Goal: Transaction & Acquisition: Purchase product/service

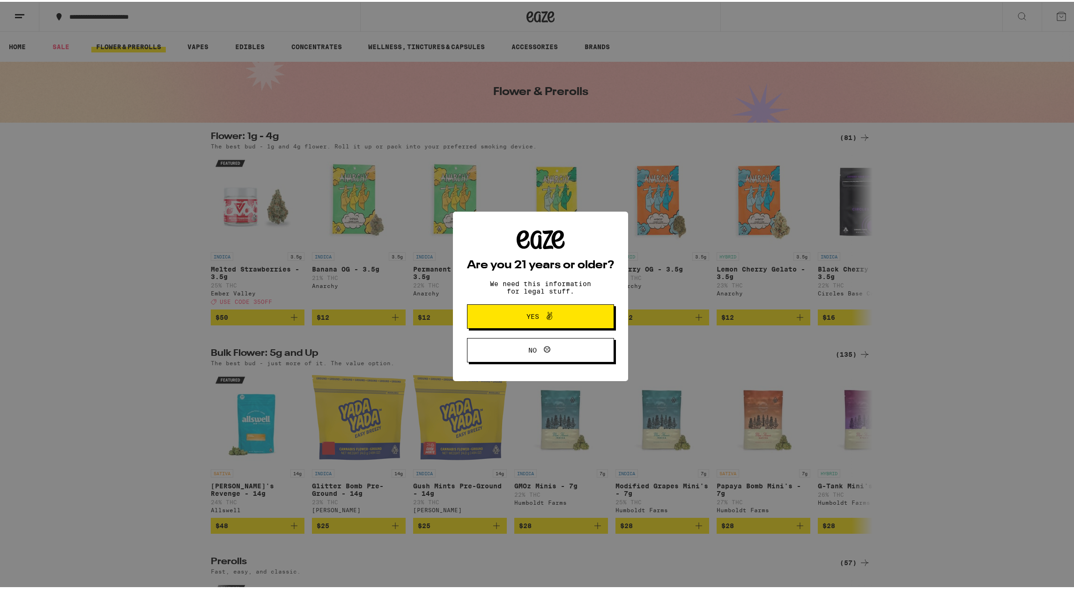
click at [570, 314] on span "Yes" at bounding box center [540, 315] width 71 height 12
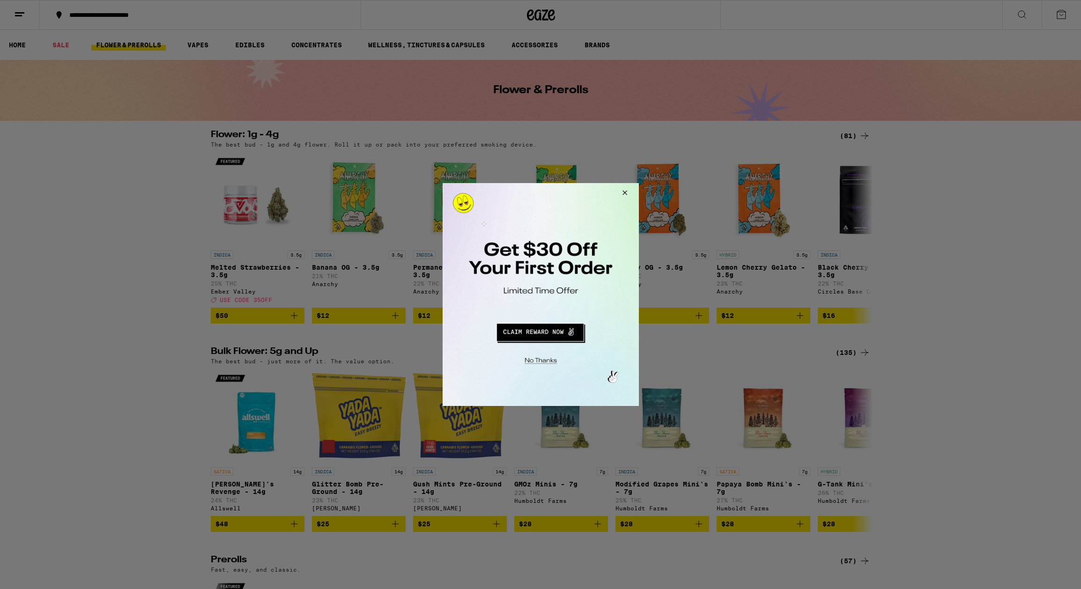
click at [542, 335] on button "Redirect to URL" at bounding box center [539, 331] width 163 height 22
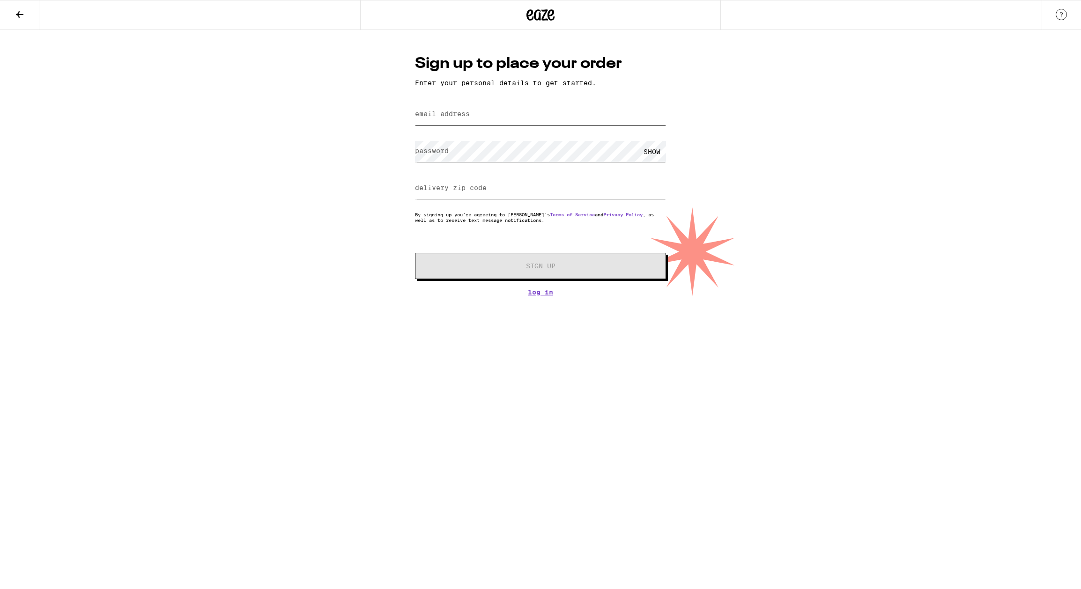
click at [486, 113] on input "email address" at bounding box center [540, 114] width 251 height 21
type input "[PERSON_NAME][EMAIL_ADDRESS][DOMAIN_NAME]"
click at [650, 155] on div "SHOW" at bounding box center [652, 151] width 28 height 21
click at [508, 192] on input "delivery zip code" at bounding box center [540, 188] width 251 height 21
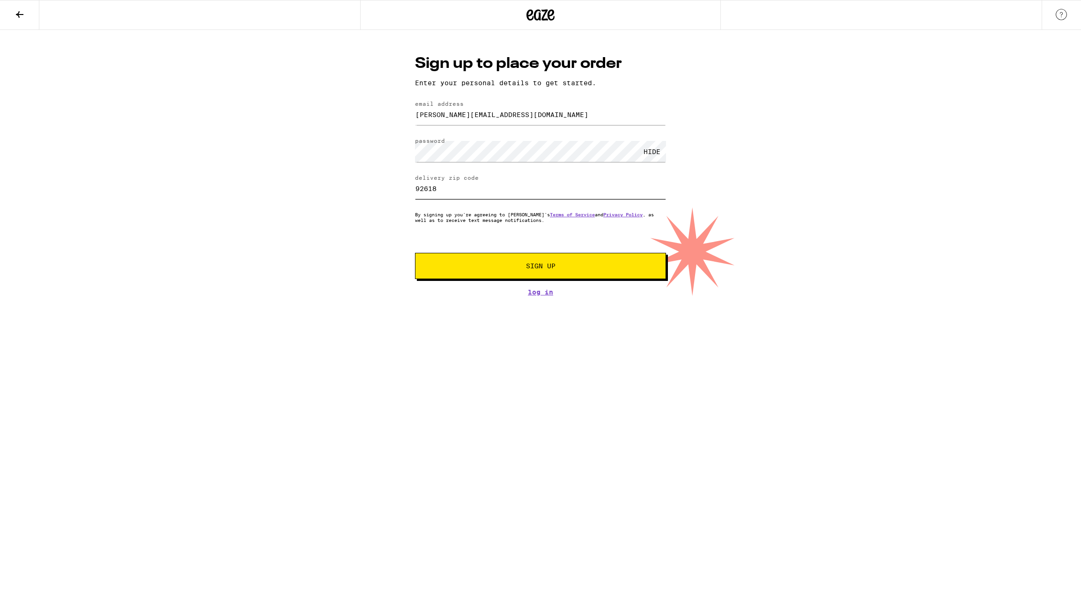
type input "92618"
click at [541, 269] on span "Sign Up" at bounding box center [541, 266] width 30 height 7
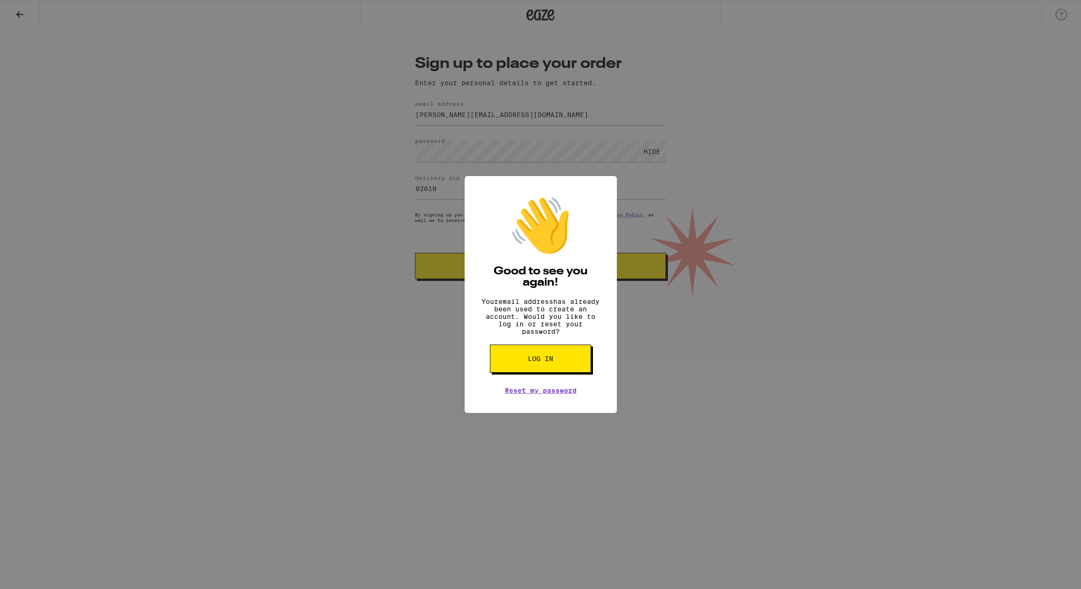
click at [546, 362] on span "Log in" at bounding box center [540, 359] width 25 height 7
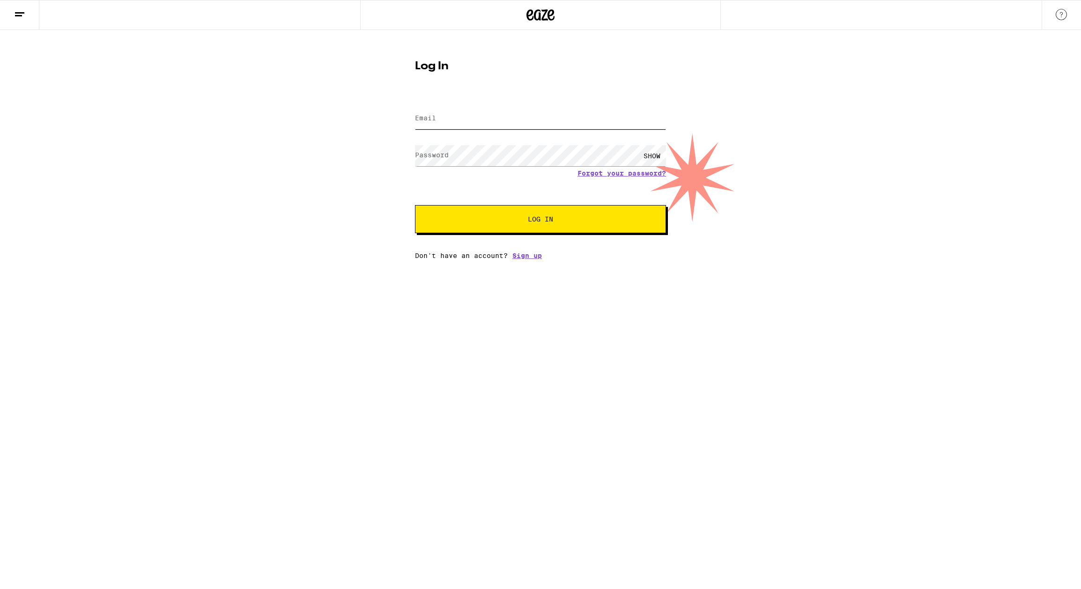
click at [461, 118] on input "Email" at bounding box center [540, 118] width 251 height 21
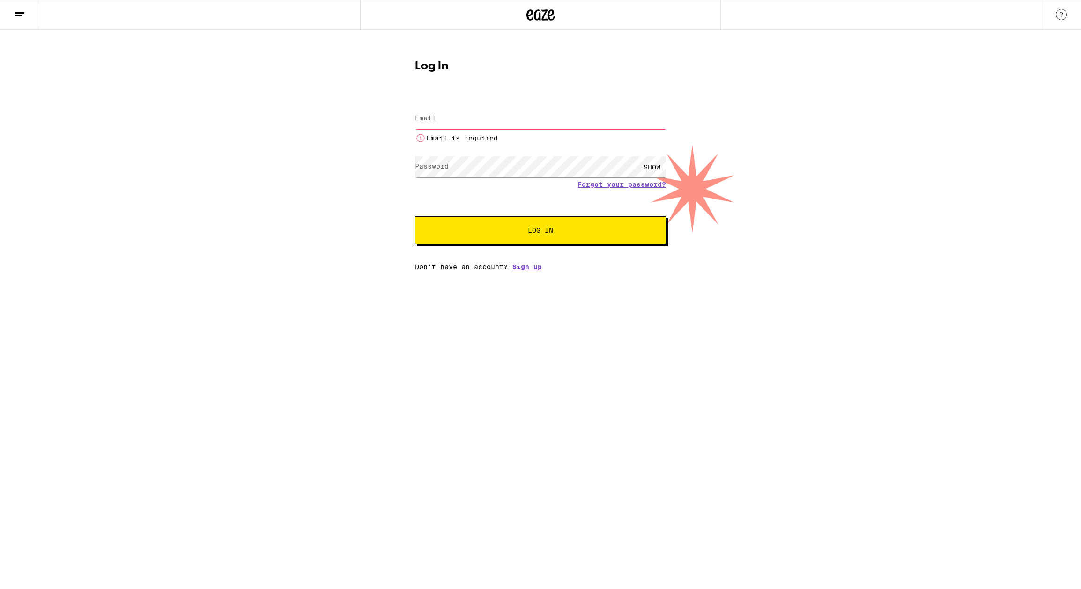
click at [446, 117] on input "Email" at bounding box center [540, 118] width 251 height 21
paste input "[PERSON_NAME][EMAIL_ADDRESS][DOMAIN_NAME]"
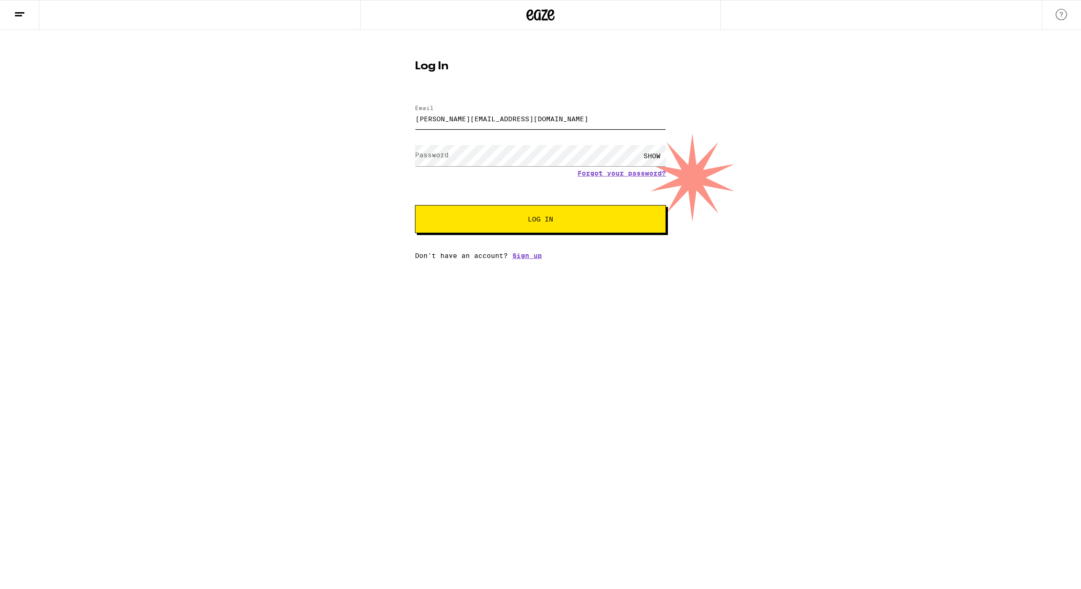
type input "[PERSON_NAME][EMAIL_ADDRESS][DOMAIN_NAME]"
click at [448, 158] on label "Password" at bounding box center [432, 154] width 34 height 7
click at [654, 153] on div "SHOW" at bounding box center [652, 155] width 28 height 21
click at [559, 225] on button "Log In" at bounding box center [540, 219] width 251 height 28
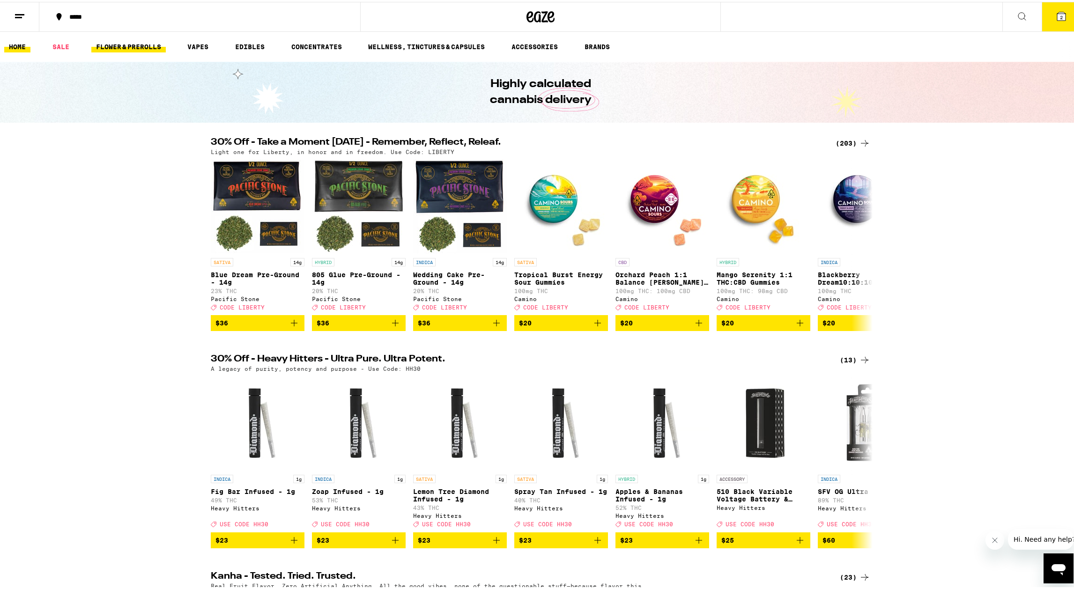
click at [111, 43] on link "FLOWER & PREROLLS" at bounding box center [128, 44] width 74 height 11
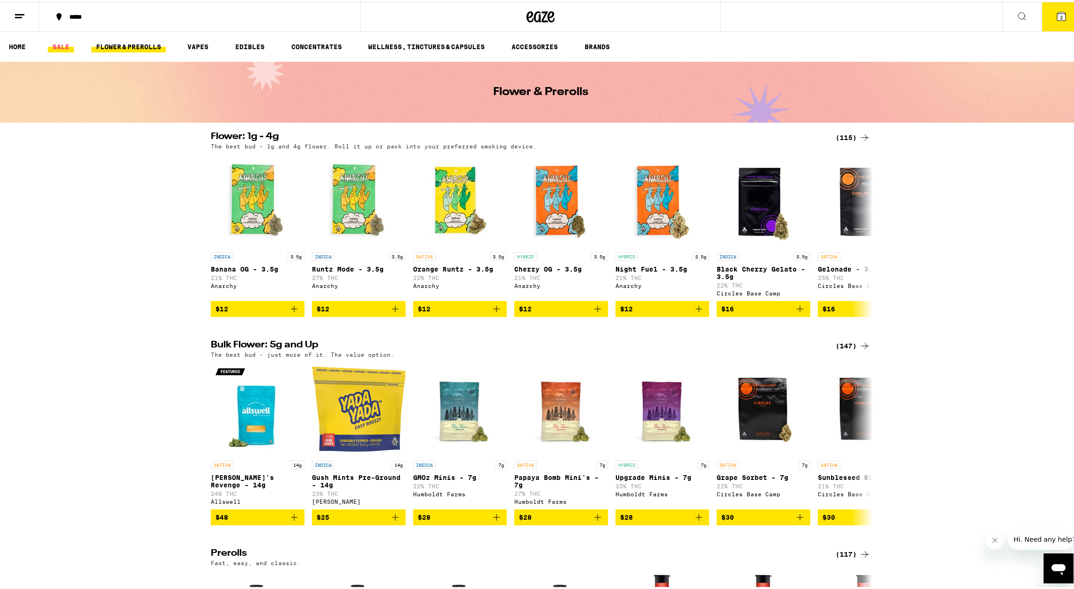
click at [65, 45] on link "SALE" at bounding box center [61, 44] width 26 height 11
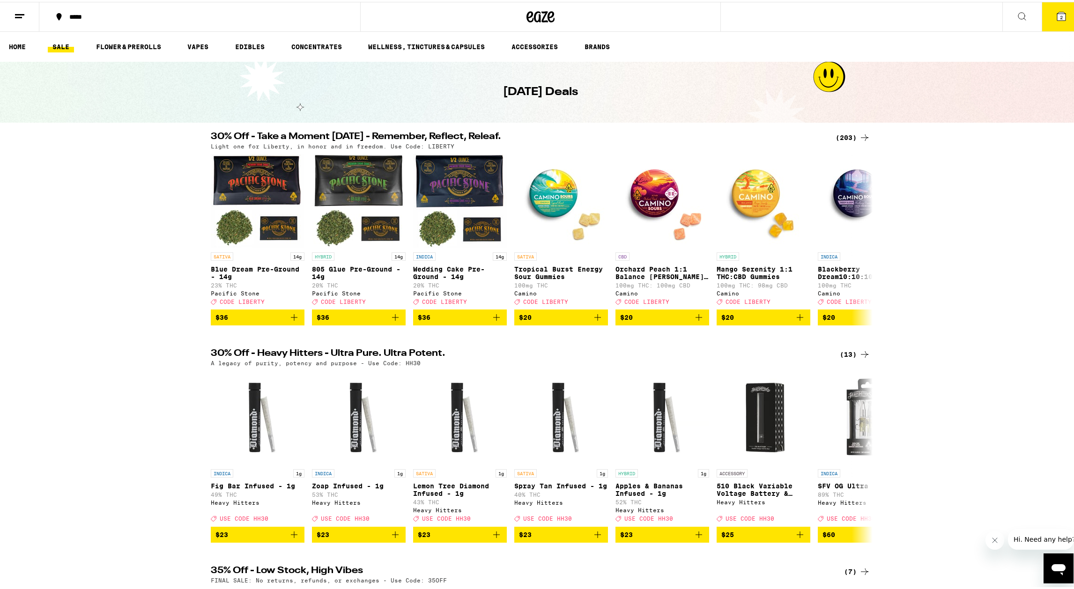
click at [864, 356] on icon at bounding box center [864, 353] width 7 height 7
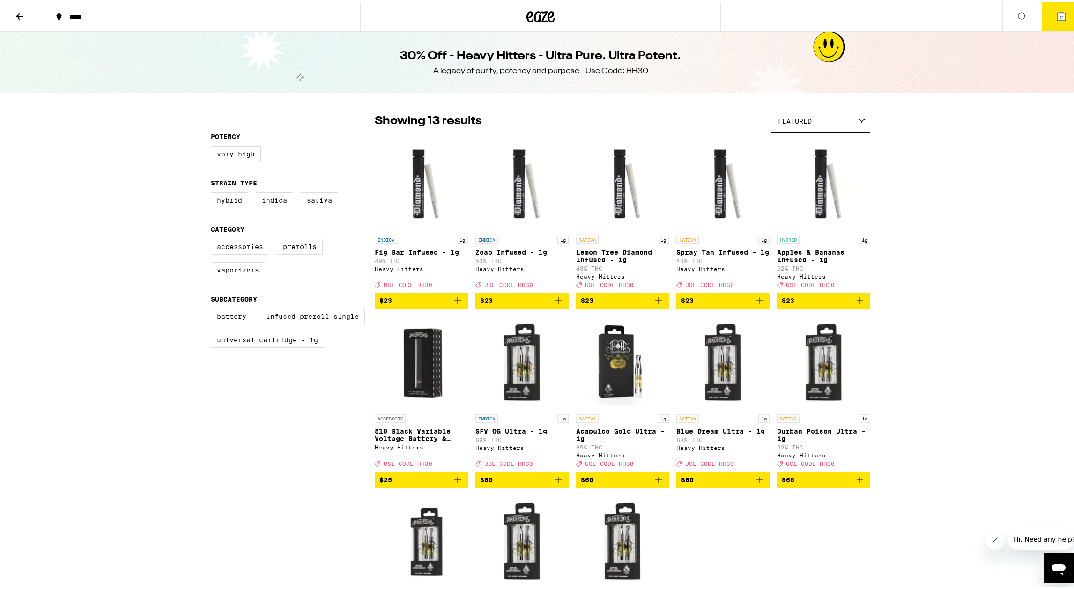
click at [20, 14] on icon at bounding box center [19, 14] width 7 height 7
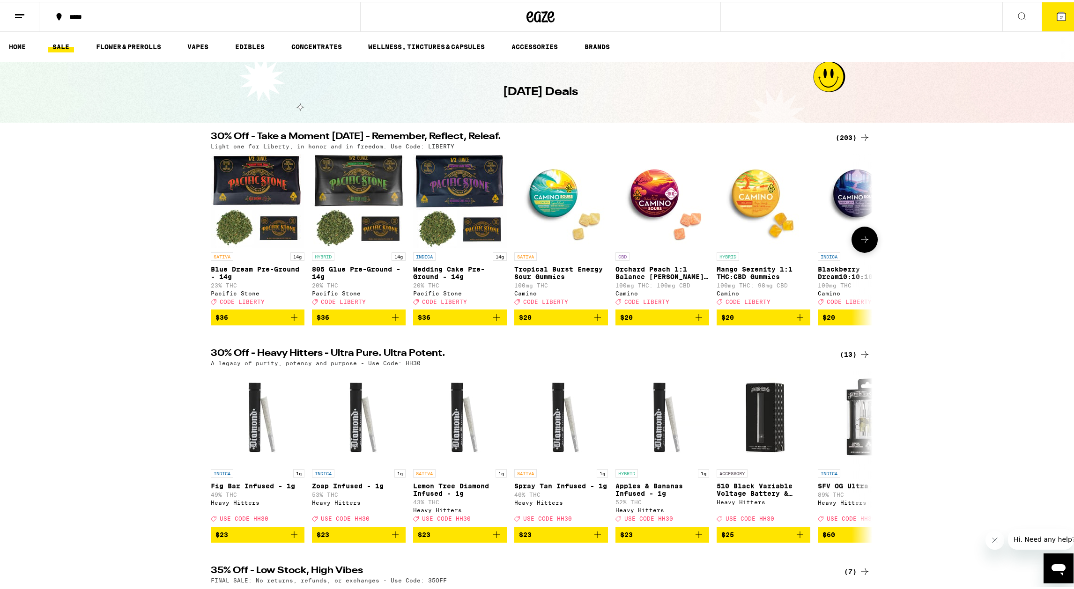
click at [865, 241] on icon at bounding box center [864, 238] width 7 height 7
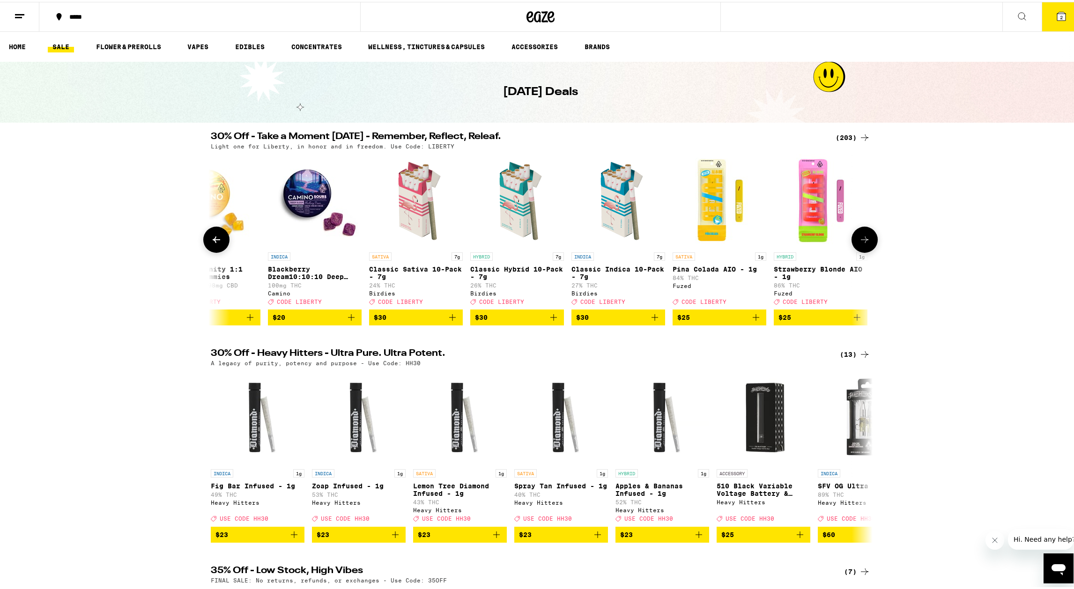
scroll to position [0, 558]
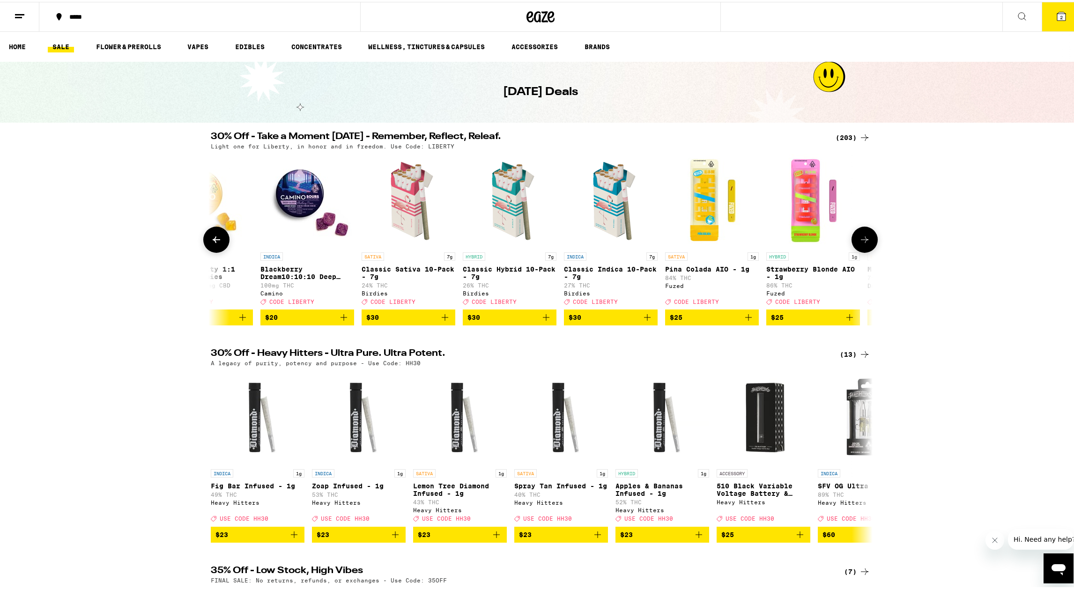
click at [863, 241] on icon at bounding box center [864, 238] width 7 height 7
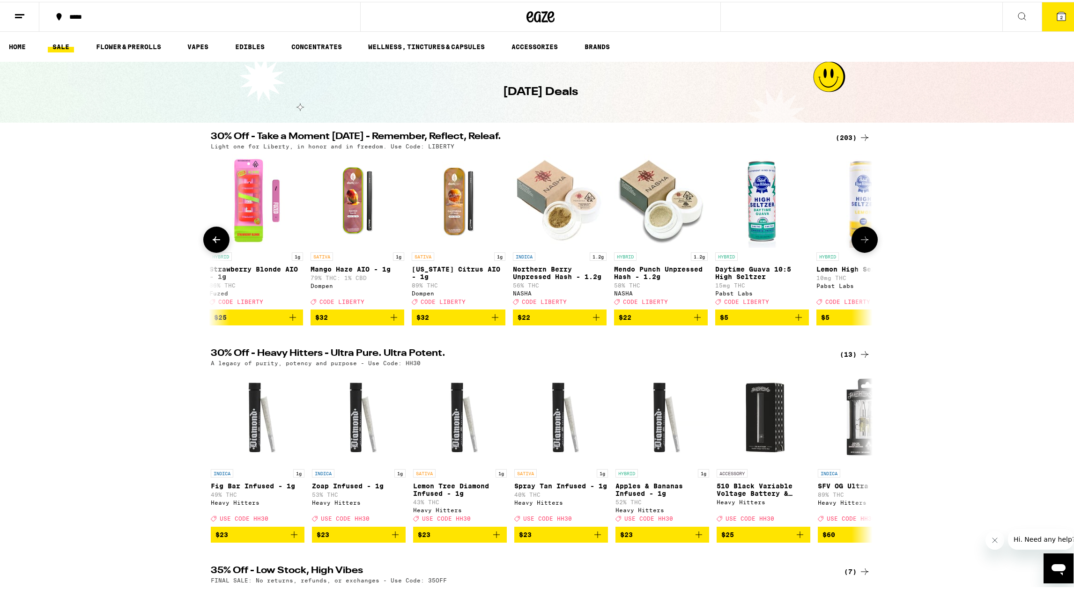
scroll to position [0, 1115]
click at [863, 241] on icon at bounding box center [864, 238] width 7 height 7
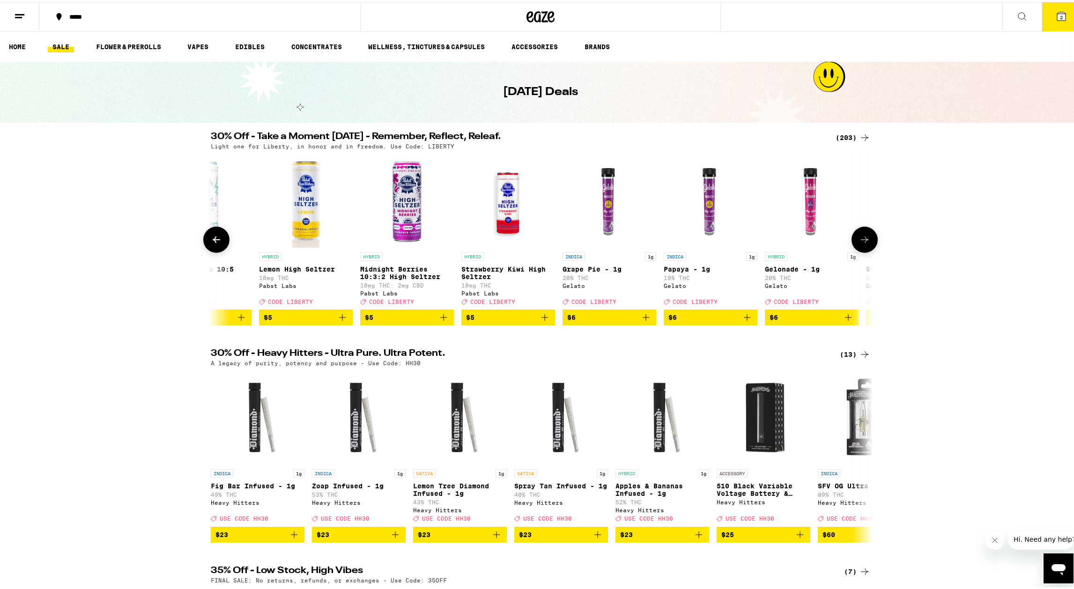
scroll to position [0, 1673]
click at [104, 324] on div "30% Off - Take a Moment [DATE] - Remember, Reflect, Releaf. (203) Light one for…" at bounding box center [540, 226] width 1081 height 193
click at [864, 244] on icon at bounding box center [864, 237] width 11 height 11
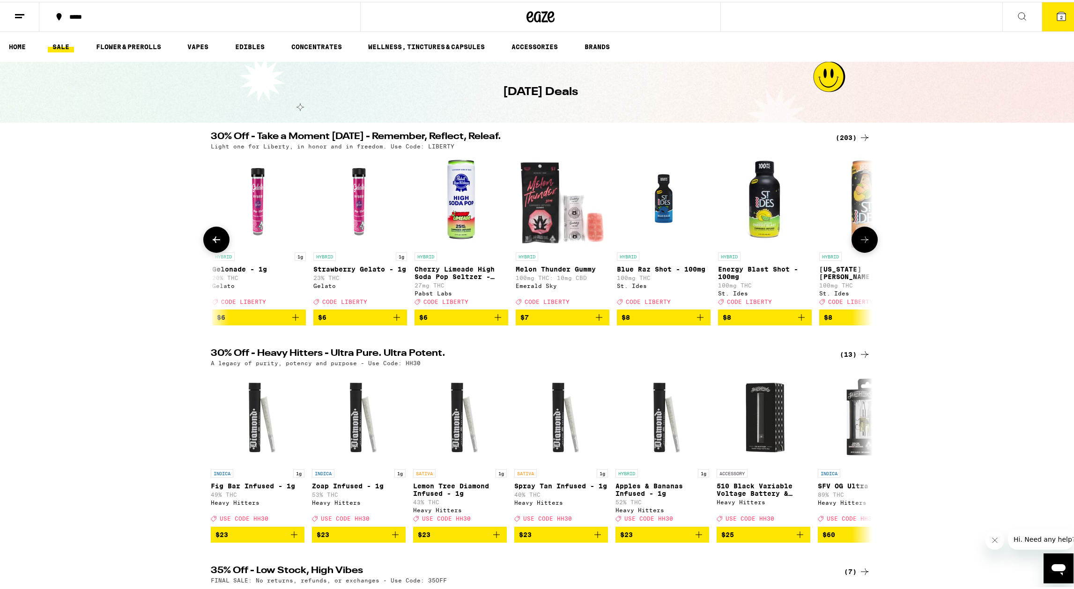
scroll to position [0, 2230]
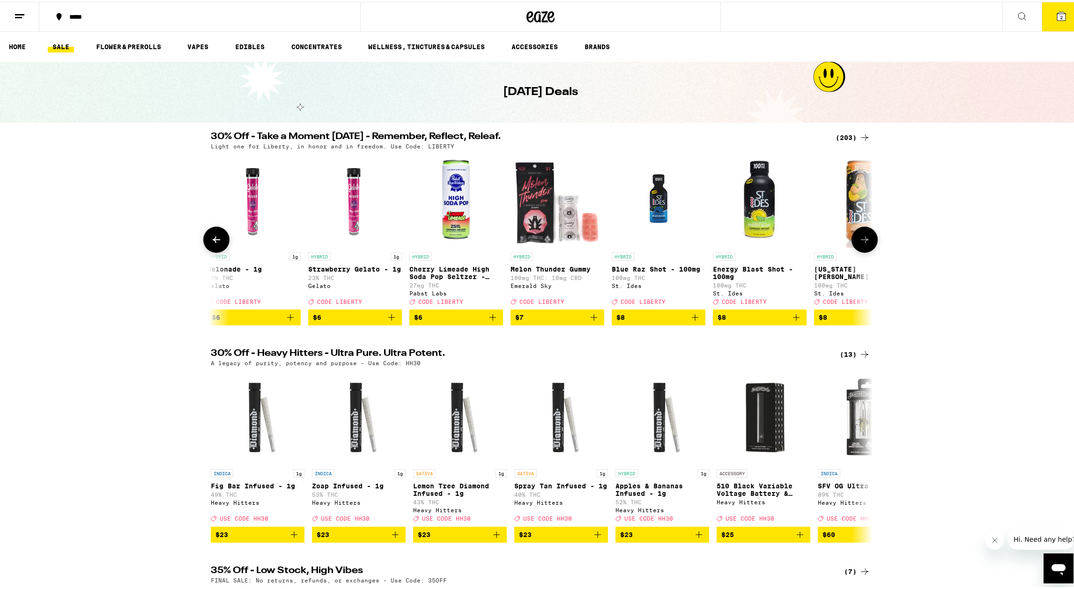
click at [864, 244] on icon at bounding box center [864, 237] width 11 height 11
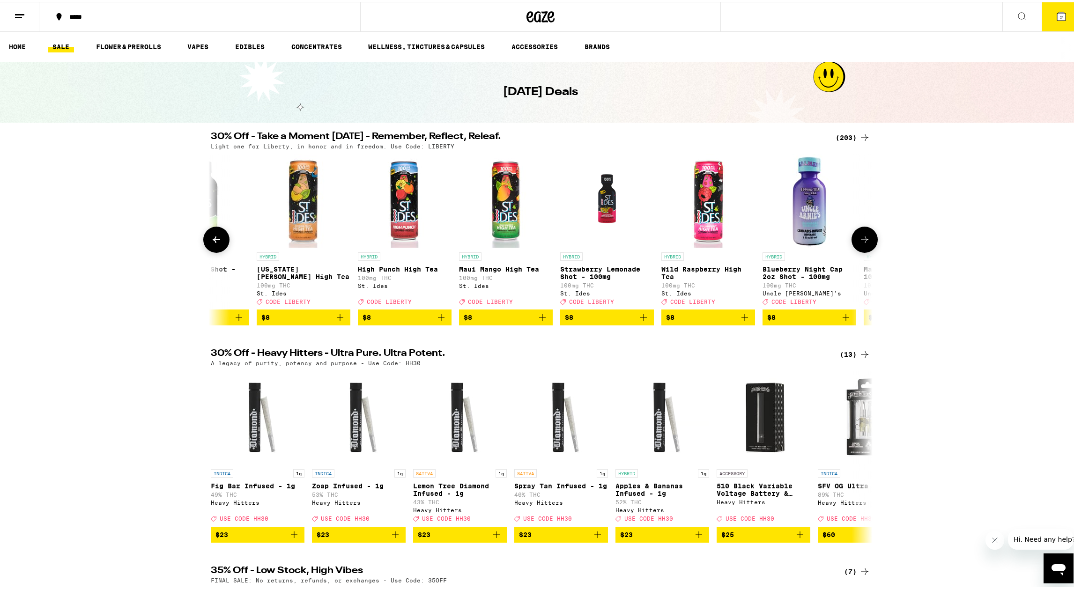
click at [864, 244] on icon at bounding box center [864, 237] width 11 height 11
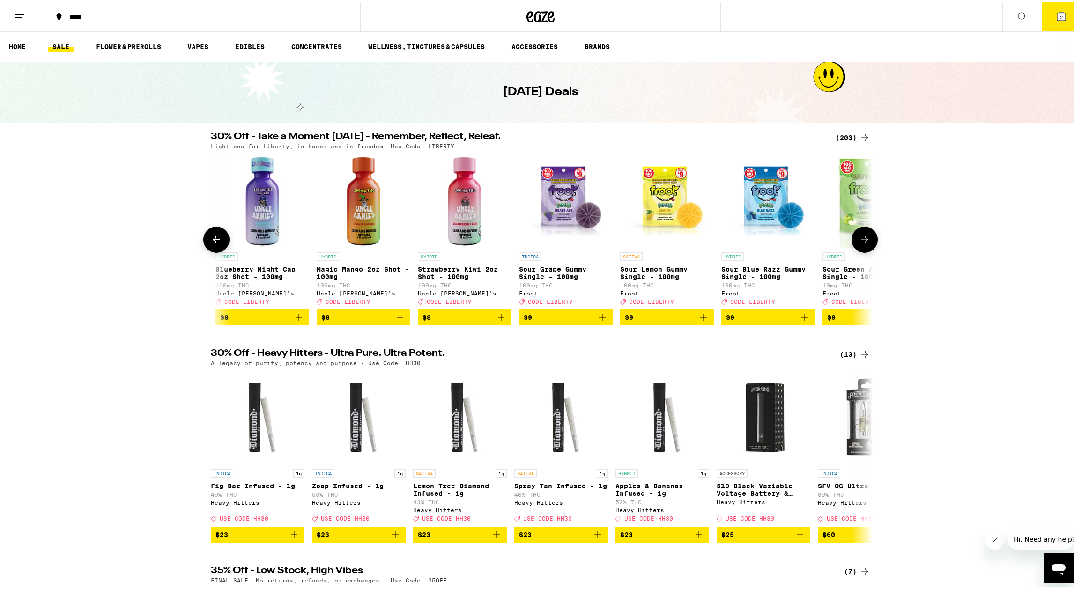
scroll to position [0, 3345]
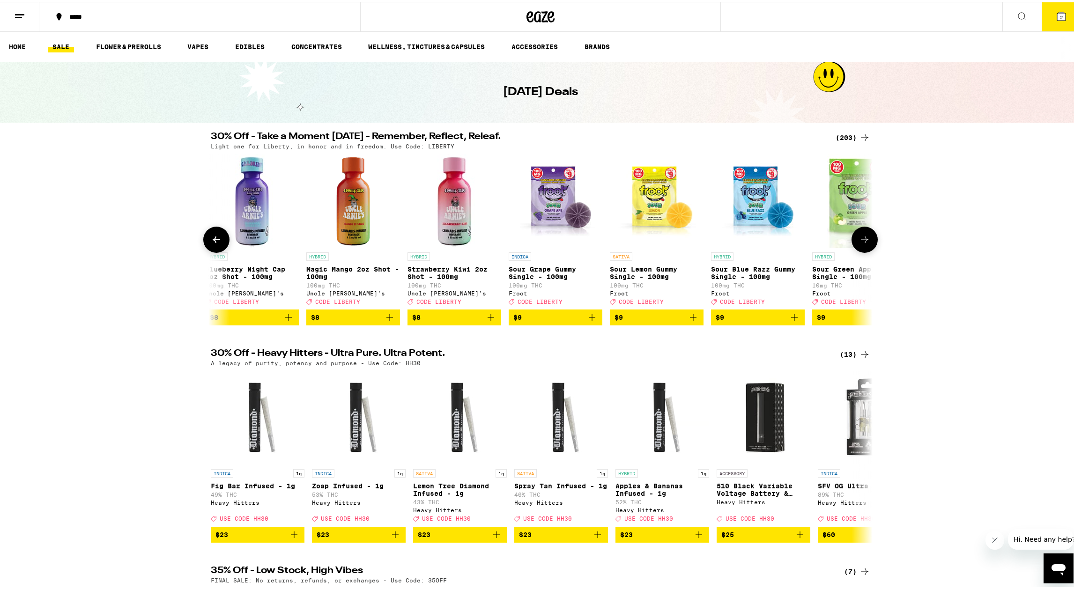
click at [864, 244] on icon at bounding box center [864, 237] width 11 height 11
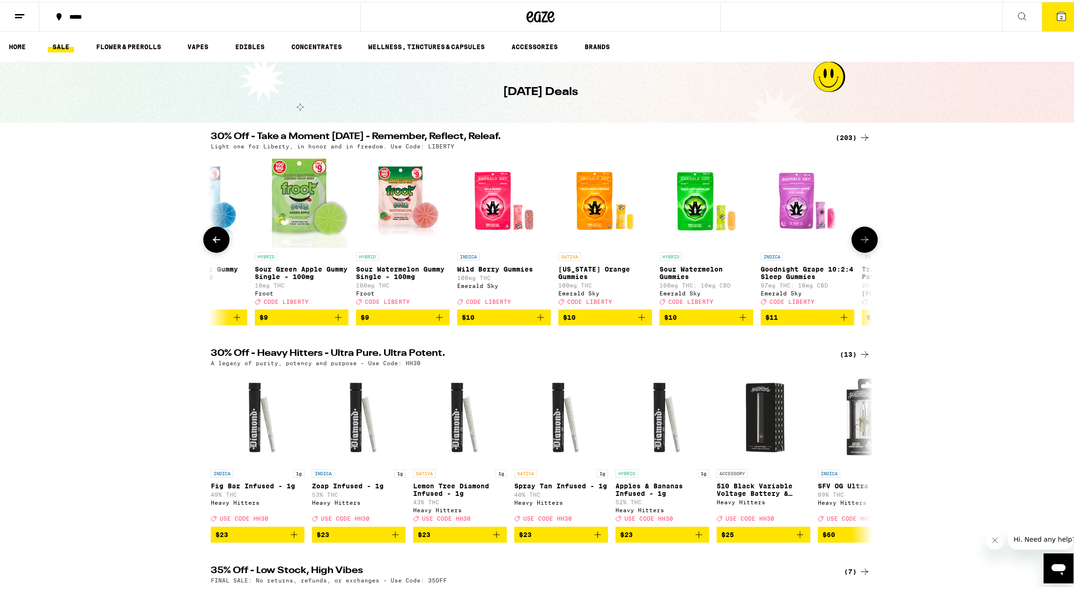
click at [864, 244] on icon at bounding box center [864, 237] width 11 height 11
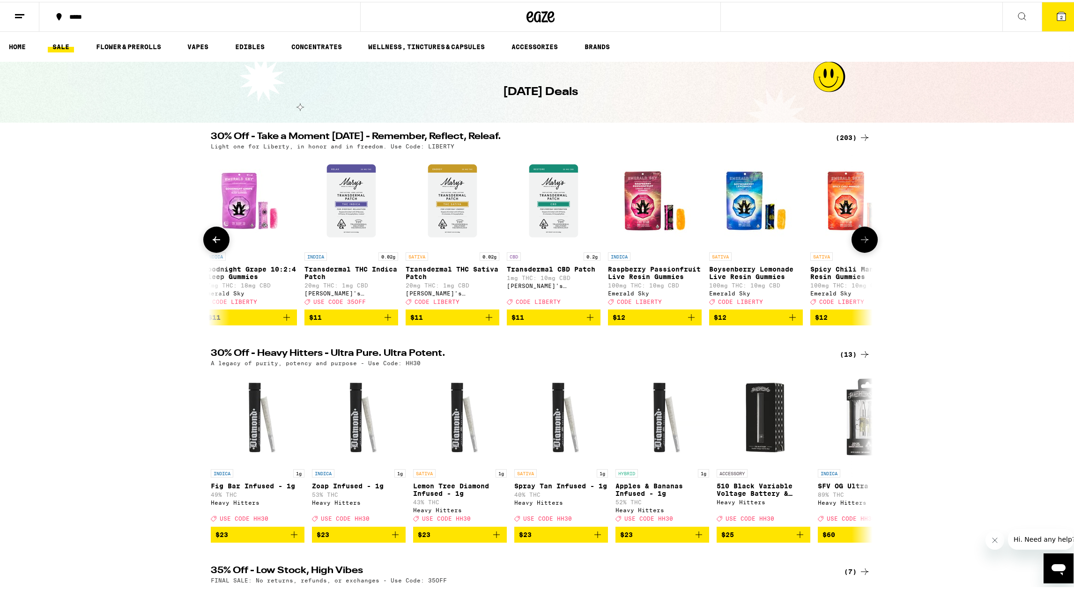
click at [864, 244] on icon at bounding box center [864, 237] width 11 height 11
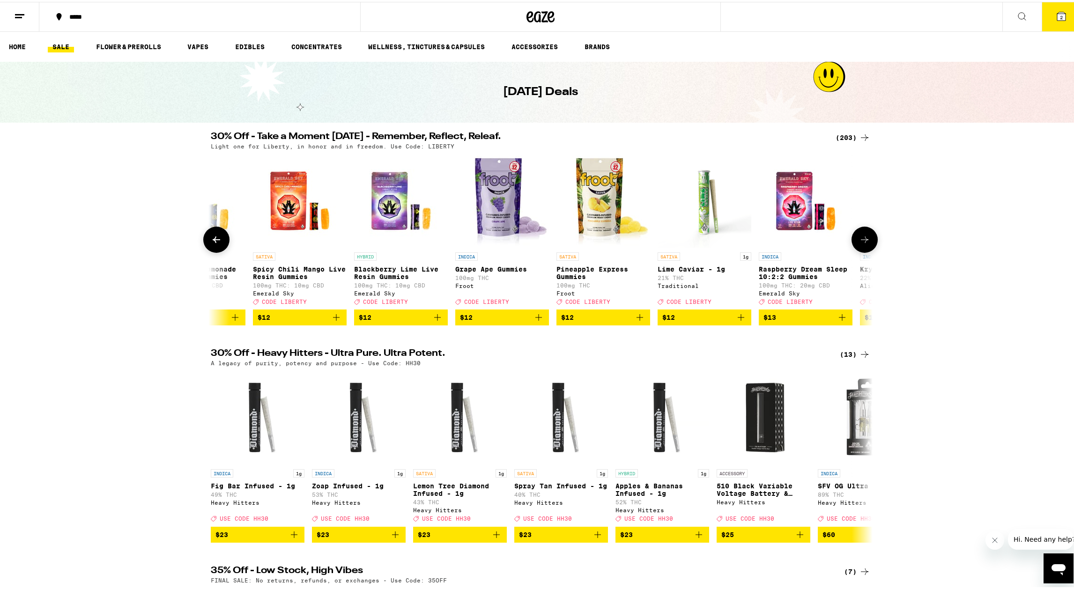
click at [864, 244] on icon at bounding box center [864, 237] width 11 height 11
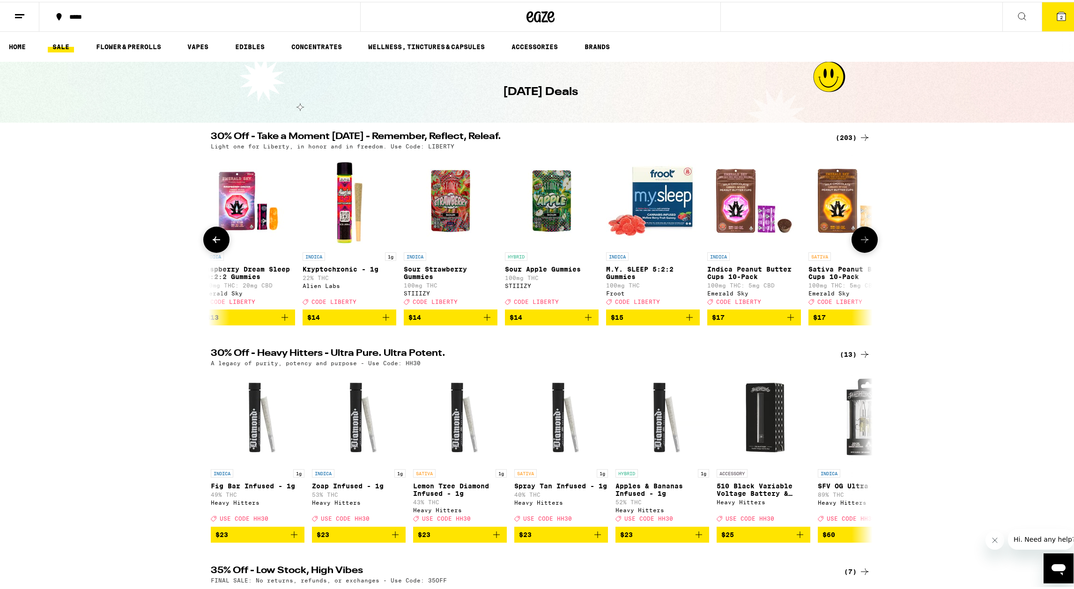
click at [864, 244] on icon at bounding box center [864, 237] width 11 height 11
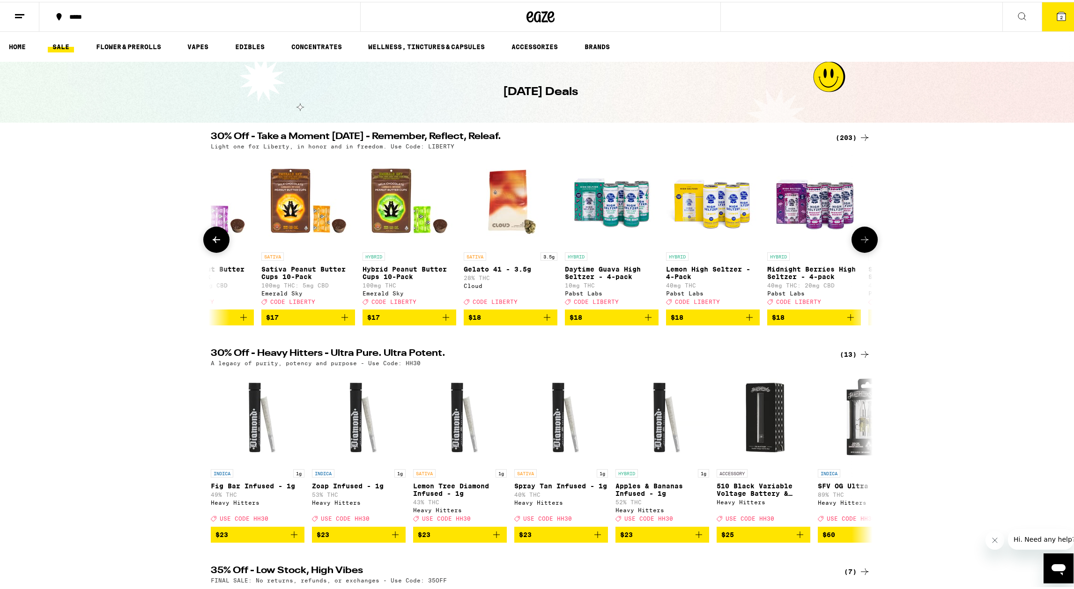
scroll to position [0, 6133]
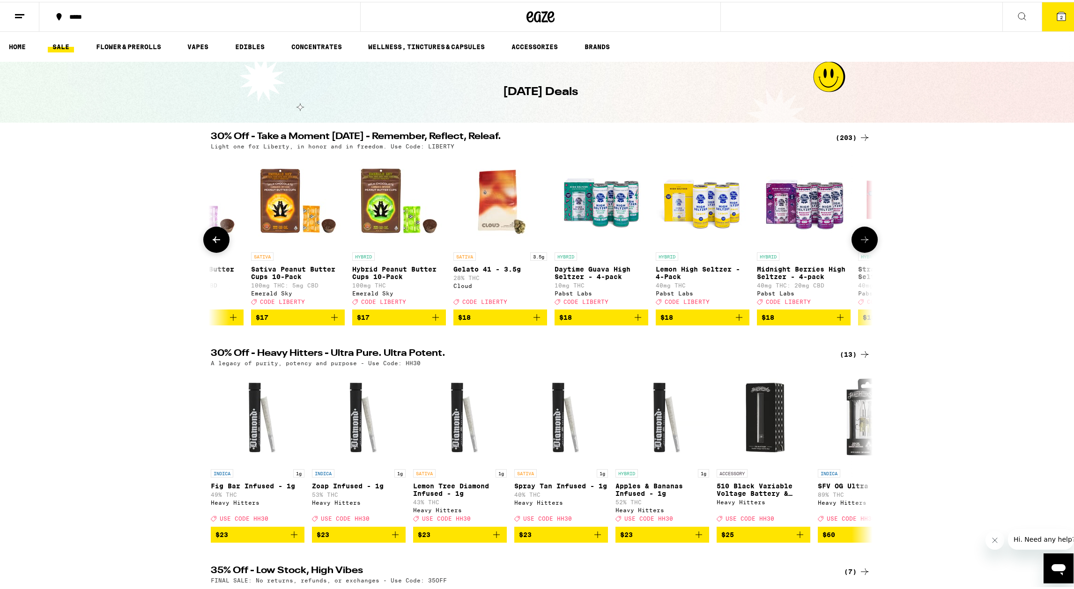
click at [213, 241] on icon at bounding box center [216, 238] width 7 height 7
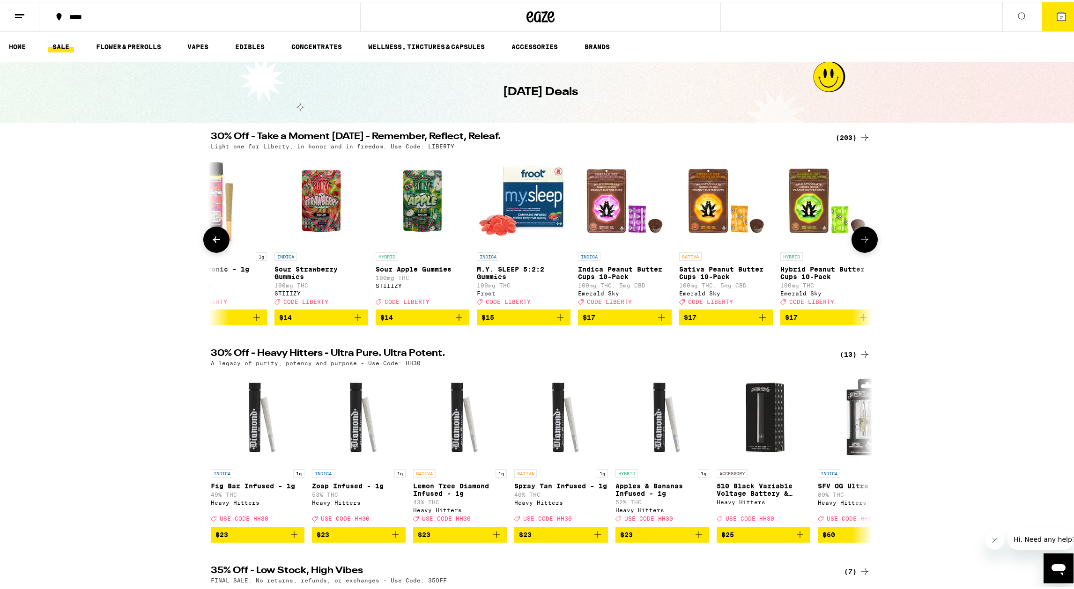
click at [213, 241] on icon at bounding box center [216, 238] width 7 height 7
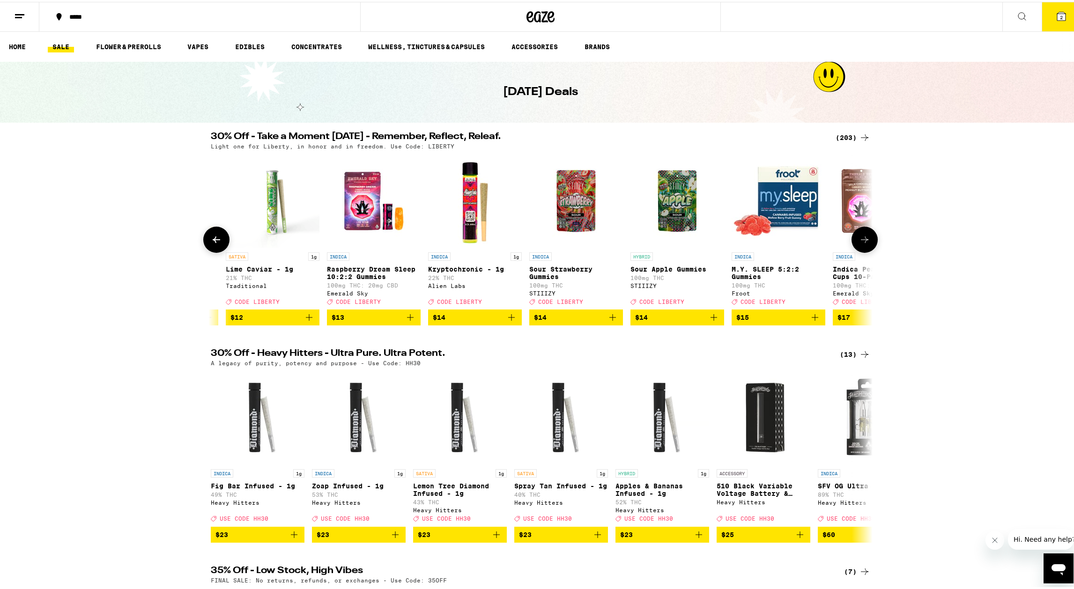
click at [213, 241] on icon at bounding box center [216, 238] width 7 height 7
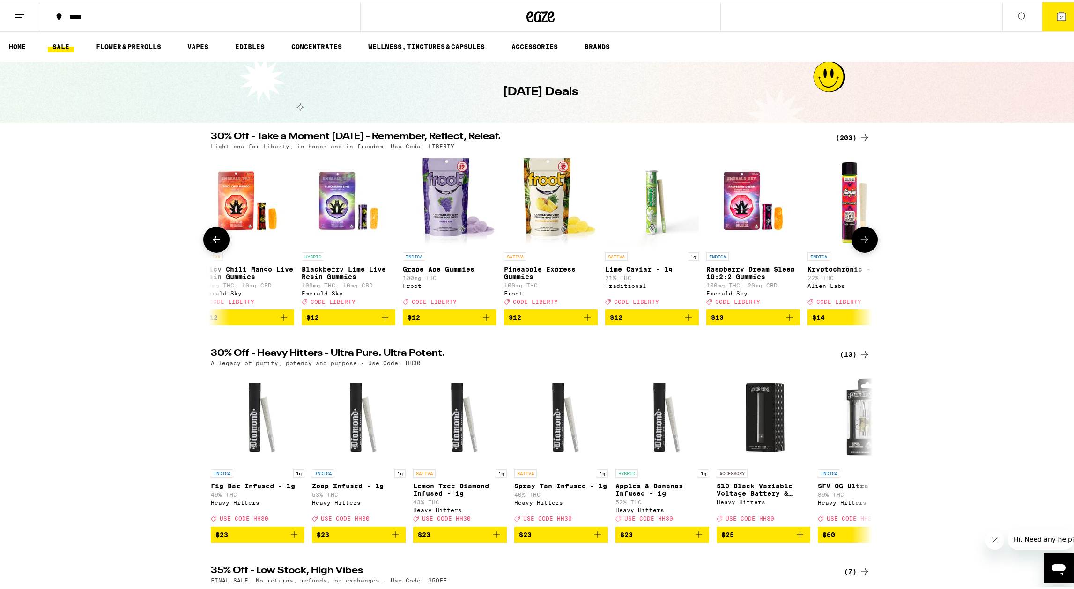
click at [213, 241] on icon at bounding box center [216, 238] width 7 height 7
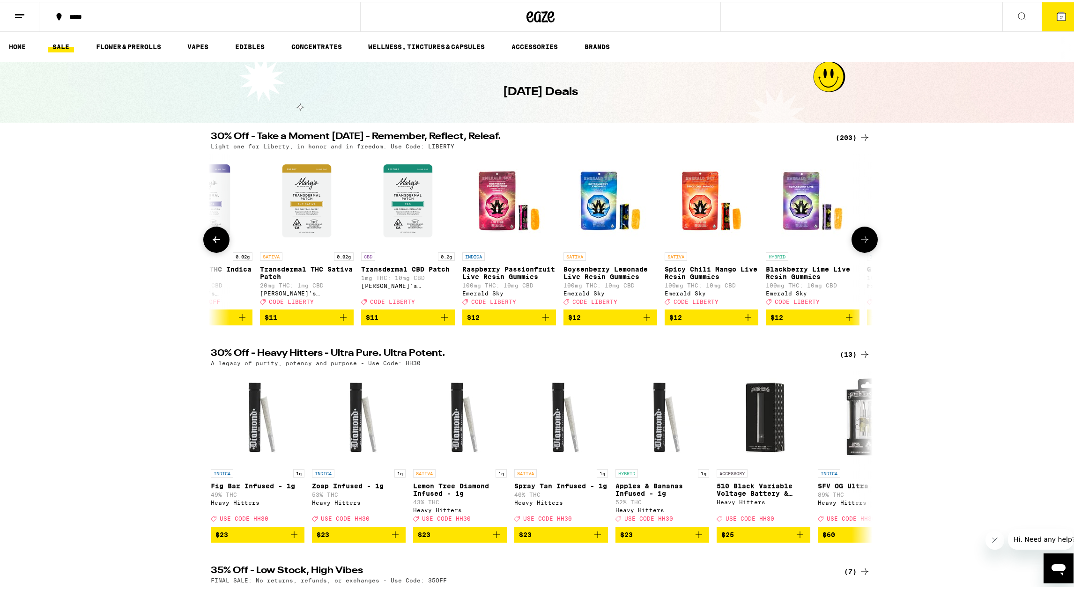
click at [213, 241] on icon at bounding box center [216, 238] width 7 height 7
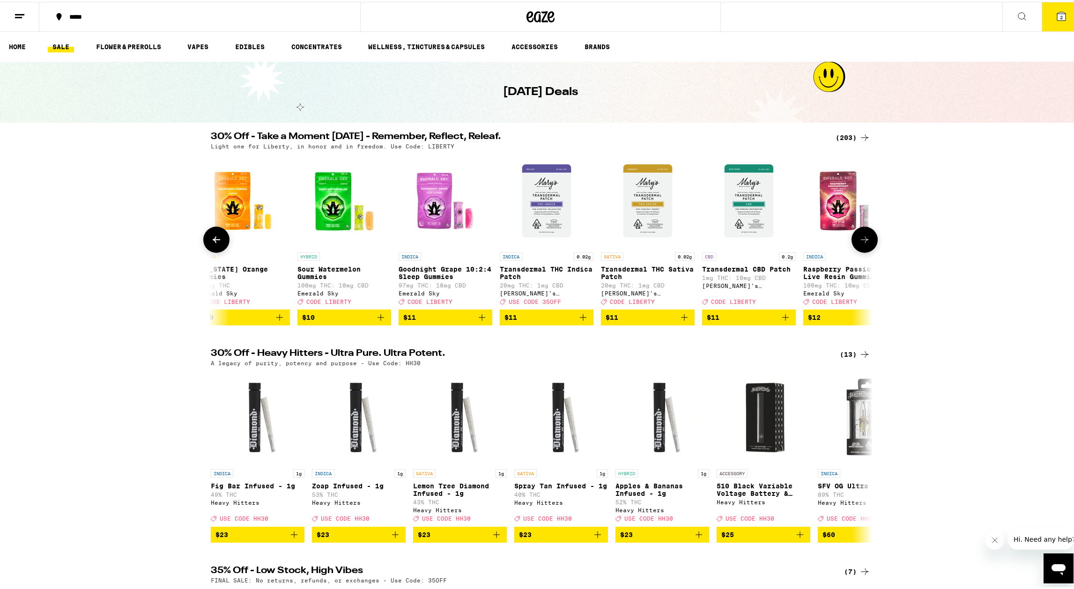
click at [213, 241] on icon at bounding box center [216, 238] width 7 height 7
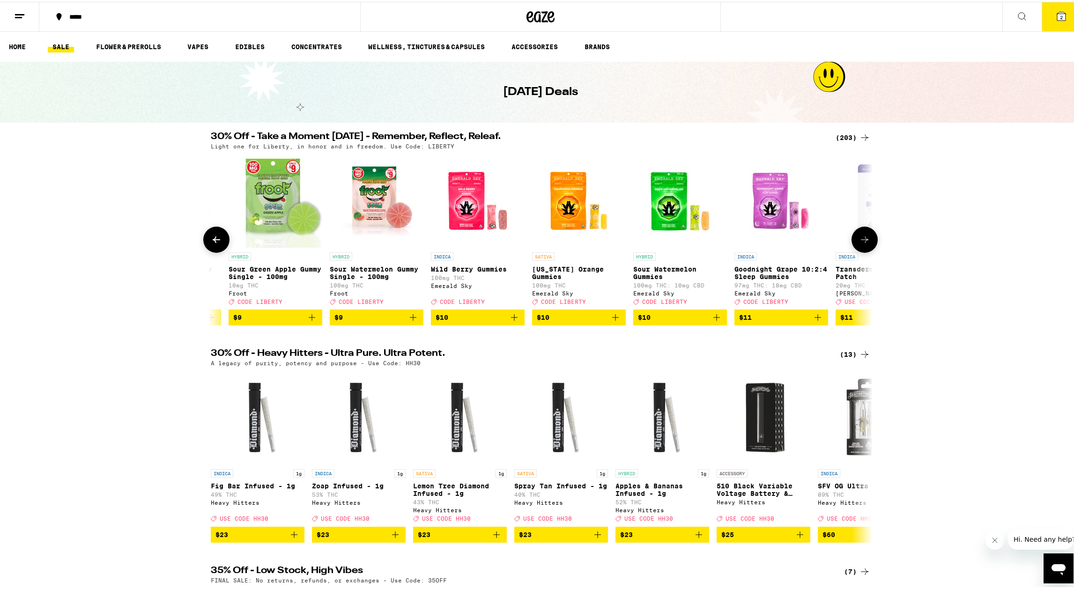
click at [213, 241] on icon at bounding box center [216, 238] width 7 height 7
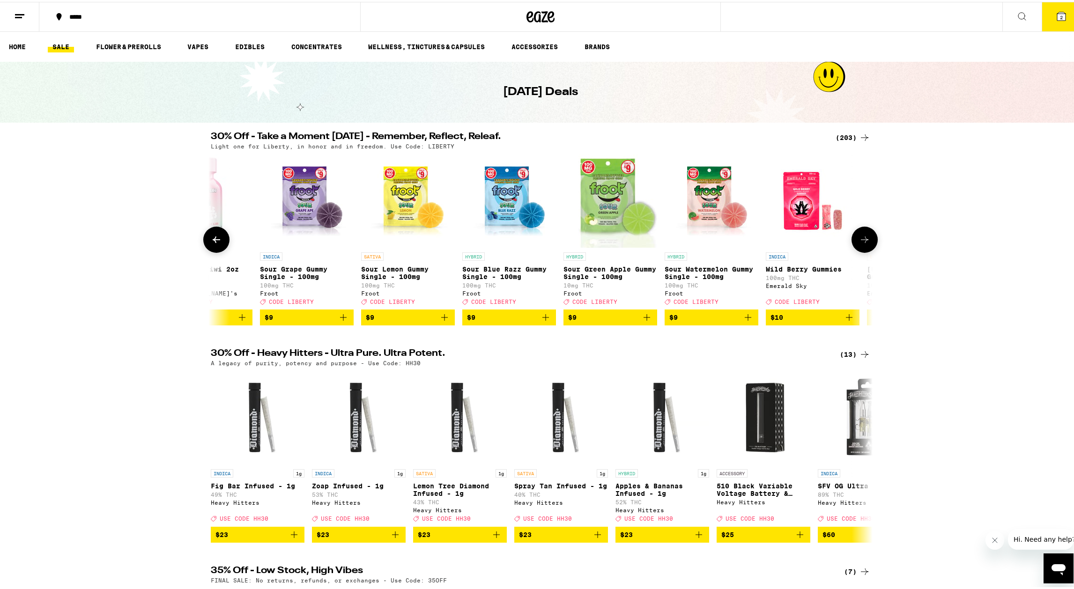
click at [213, 241] on icon at bounding box center [216, 238] width 7 height 7
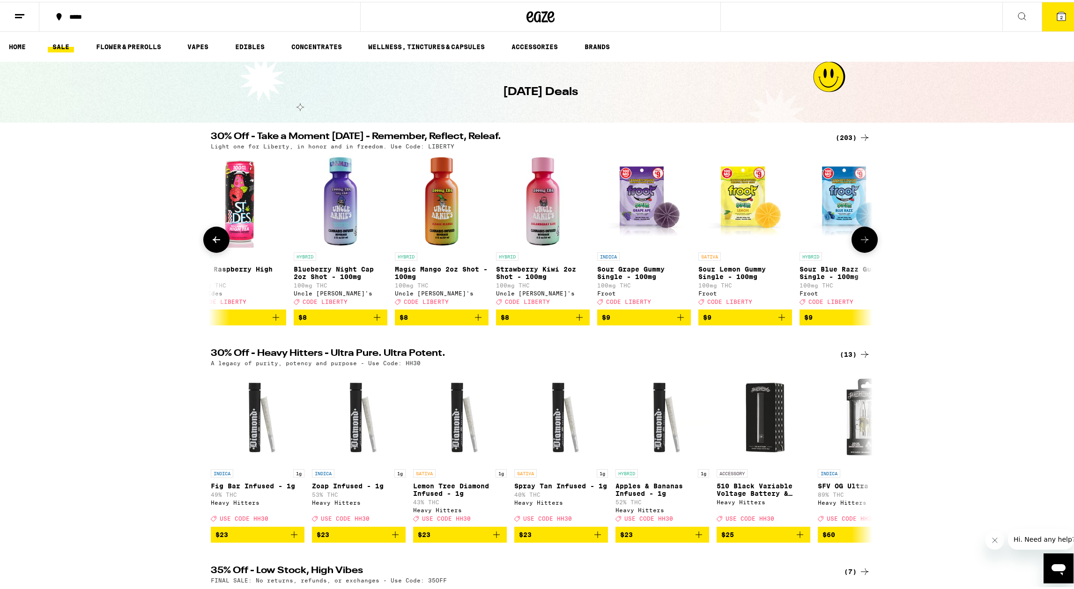
click at [213, 241] on icon at bounding box center [216, 238] width 7 height 7
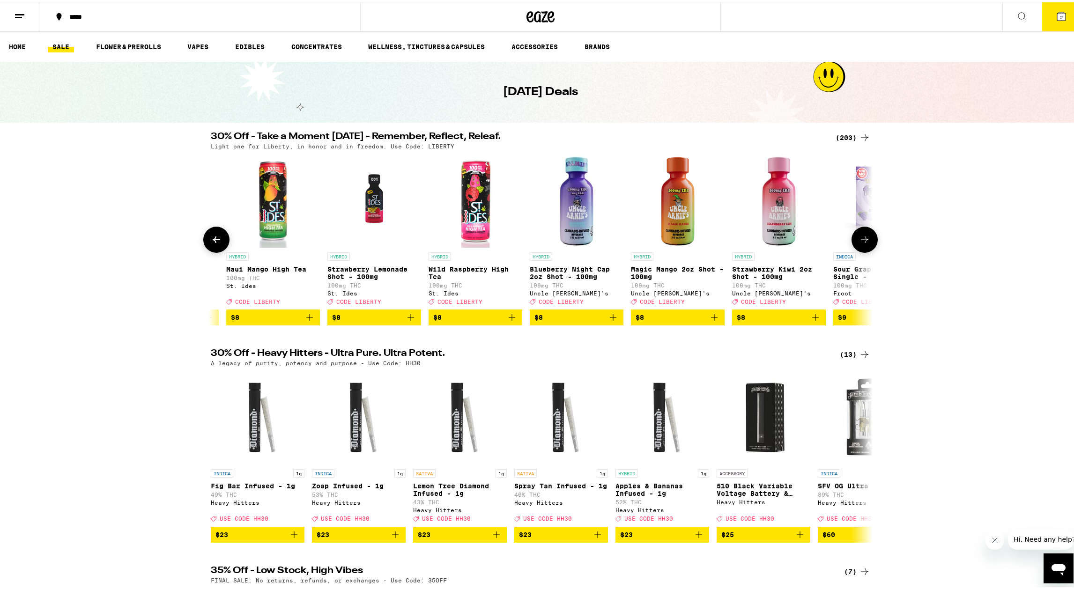
click at [213, 241] on icon at bounding box center [216, 238] width 7 height 7
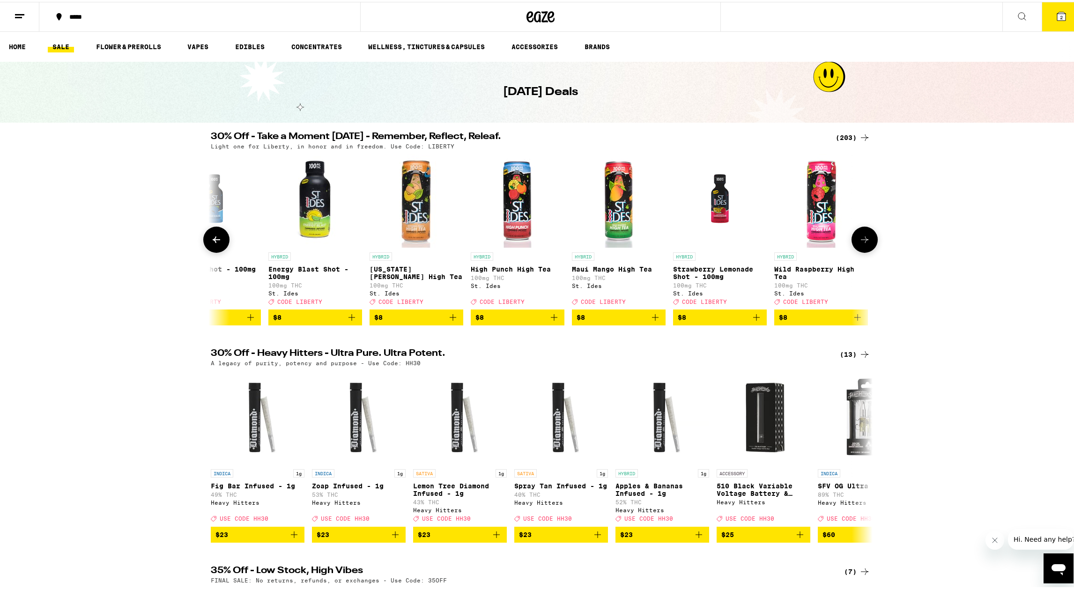
click at [213, 241] on icon at bounding box center [216, 238] width 7 height 7
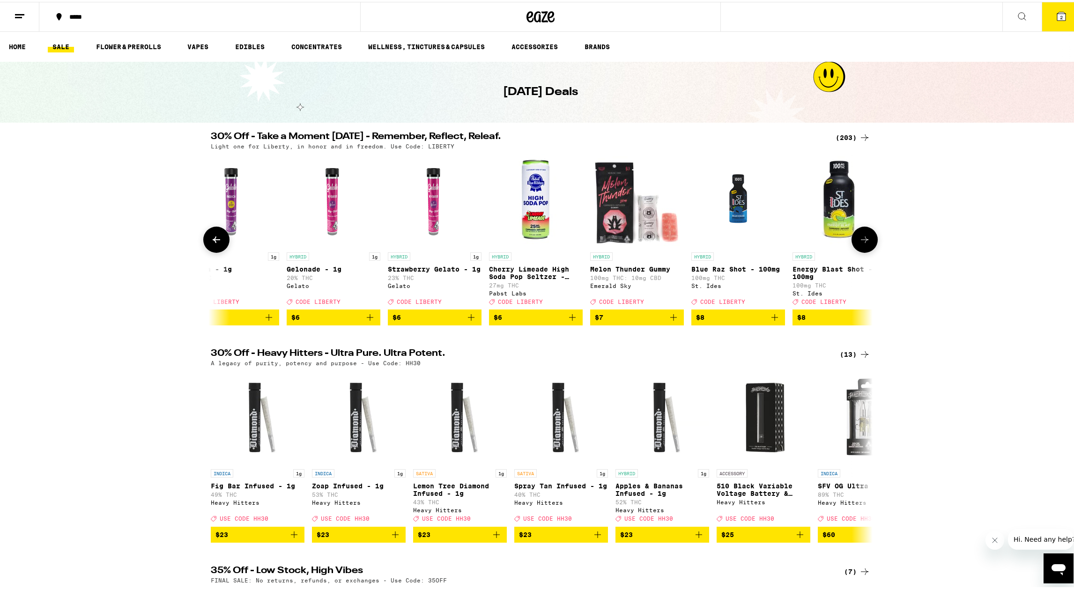
click at [213, 241] on icon at bounding box center [216, 238] width 7 height 7
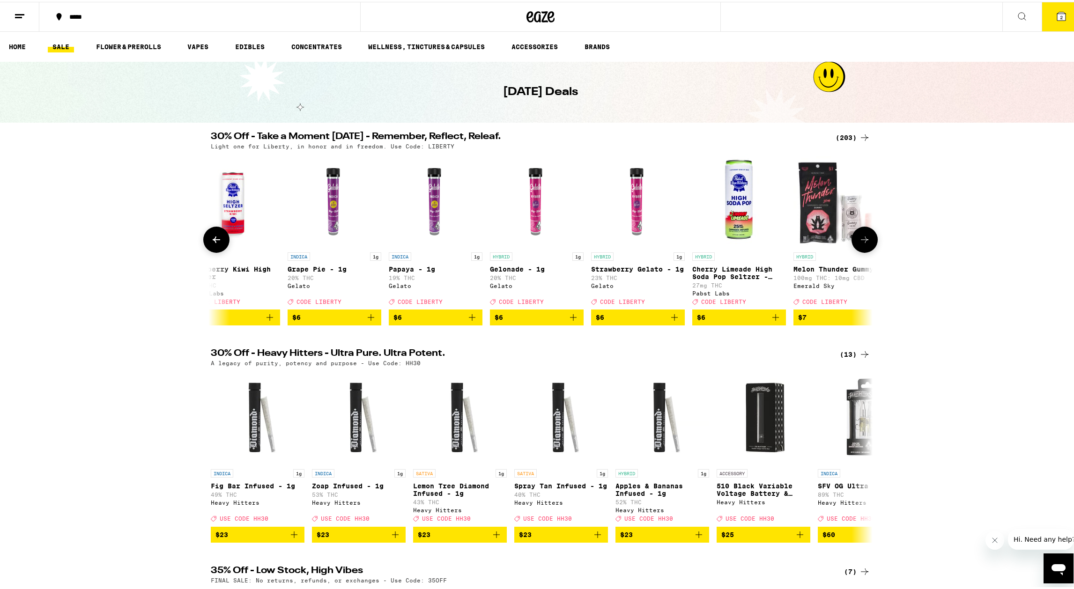
click at [213, 241] on icon at bounding box center [216, 238] width 7 height 7
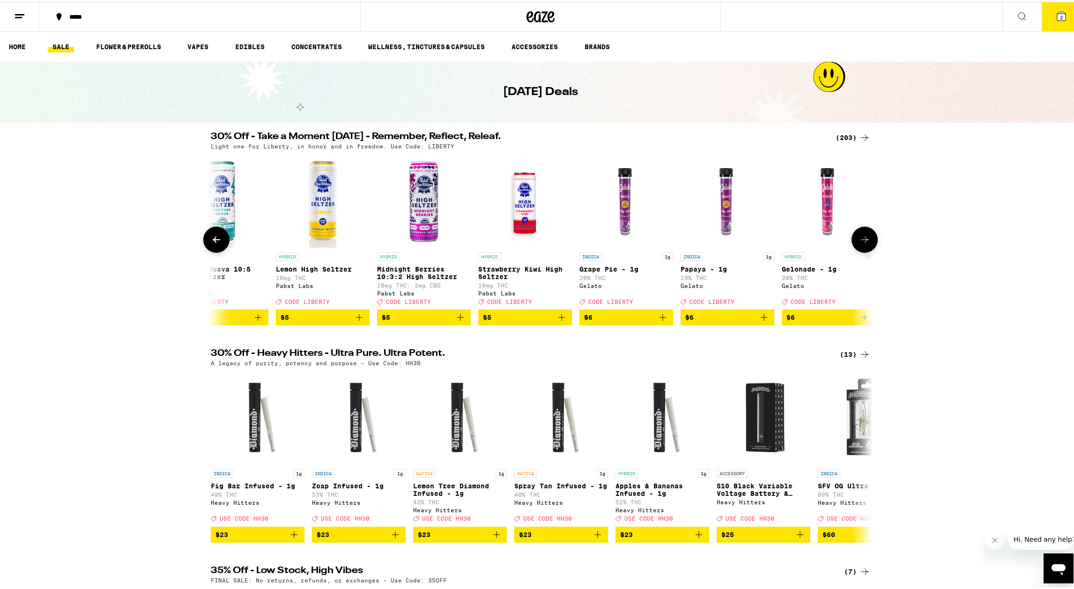
click at [213, 241] on icon at bounding box center [216, 238] width 7 height 7
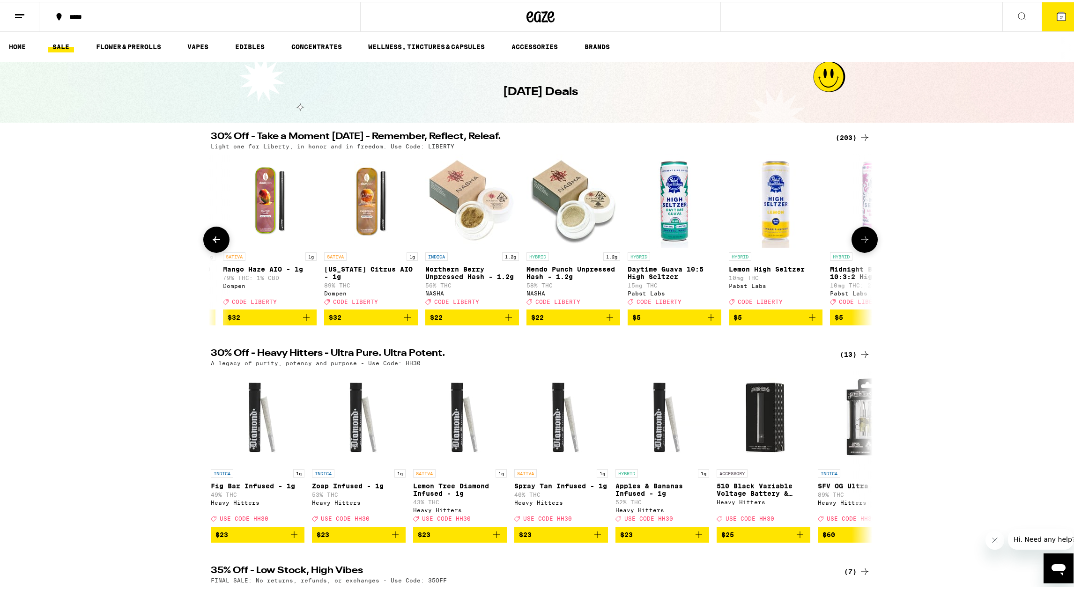
click at [213, 241] on icon at bounding box center [216, 238] width 7 height 7
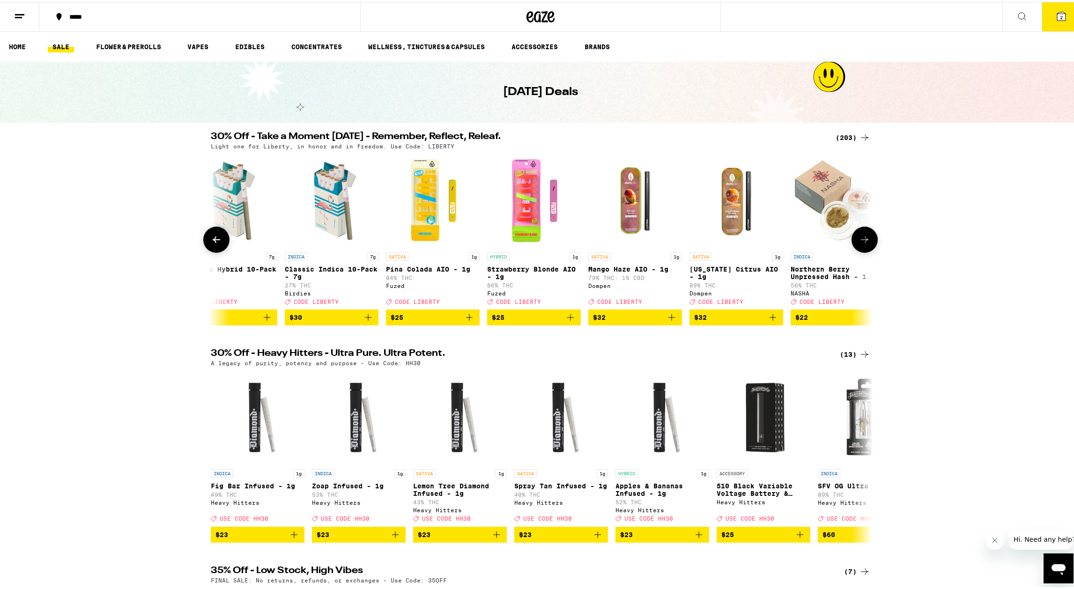
click at [213, 241] on icon at bounding box center [216, 238] width 7 height 7
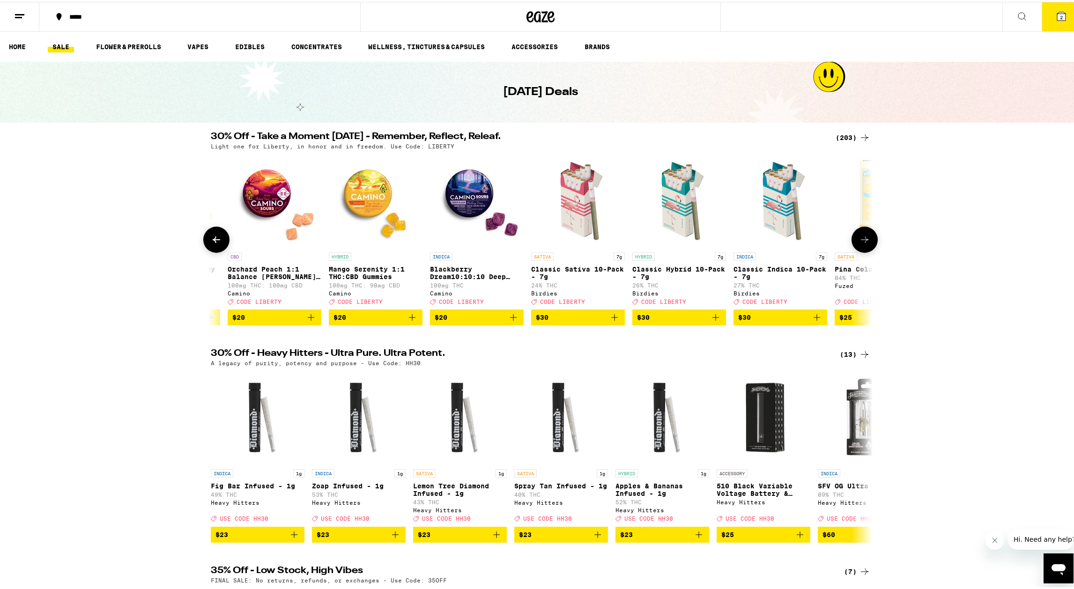
click at [213, 241] on icon at bounding box center [216, 238] width 7 height 7
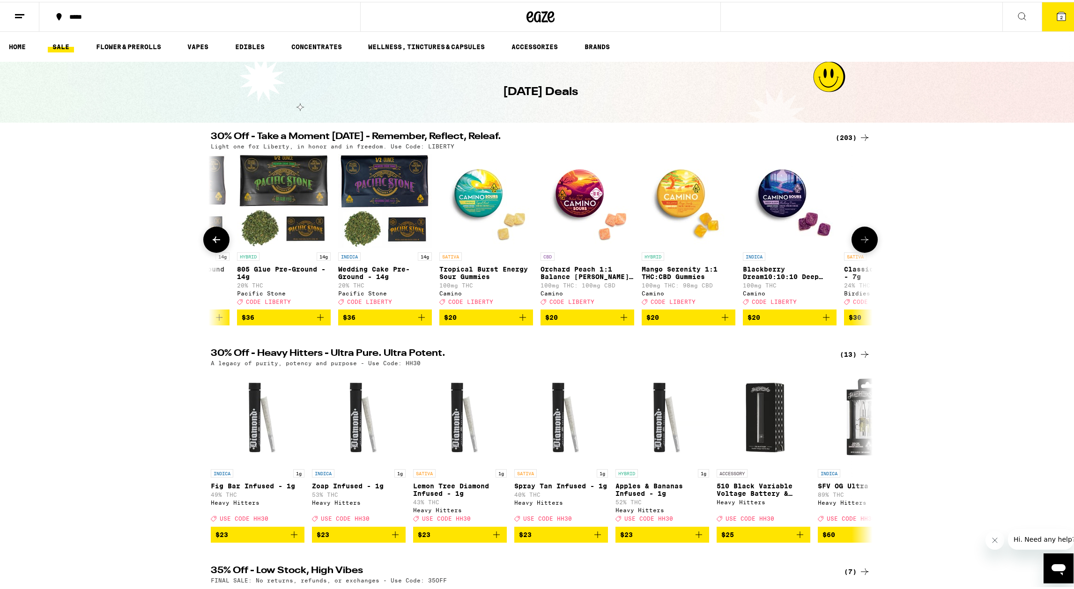
click at [213, 241] on icon at bounding box center [216, 238] width 7 height 7
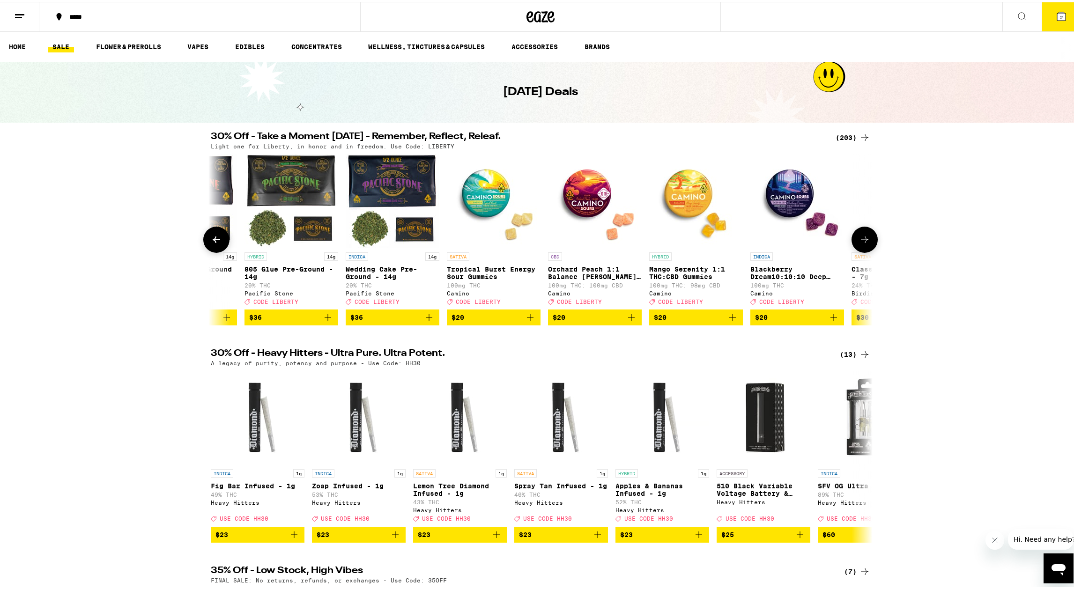
scroll to position [0, 2]
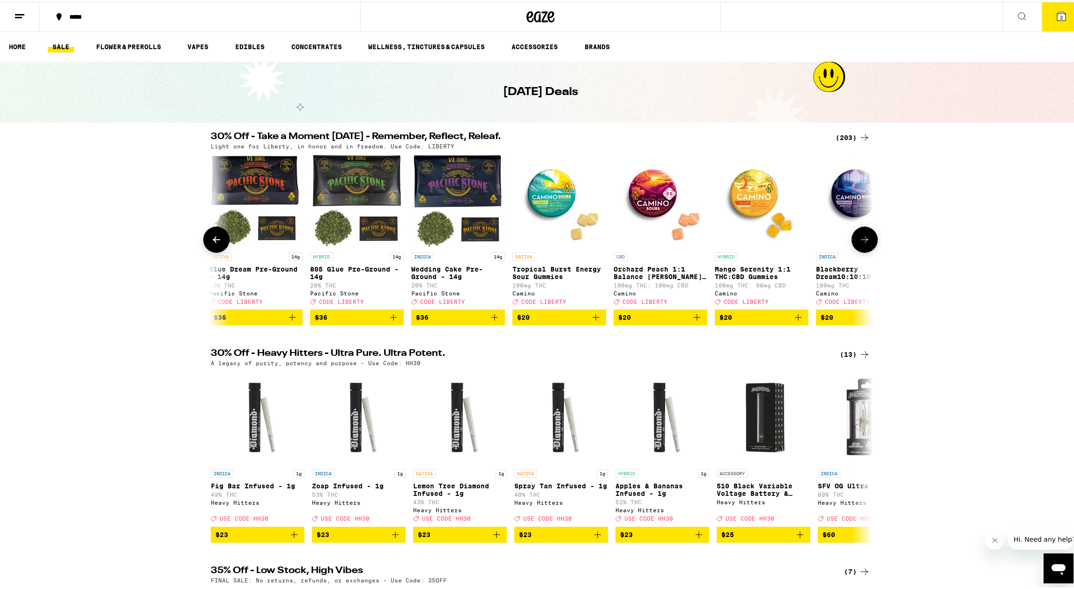
click at [213, 241] on icon at bounding box center [216, 238] width 7 height 7
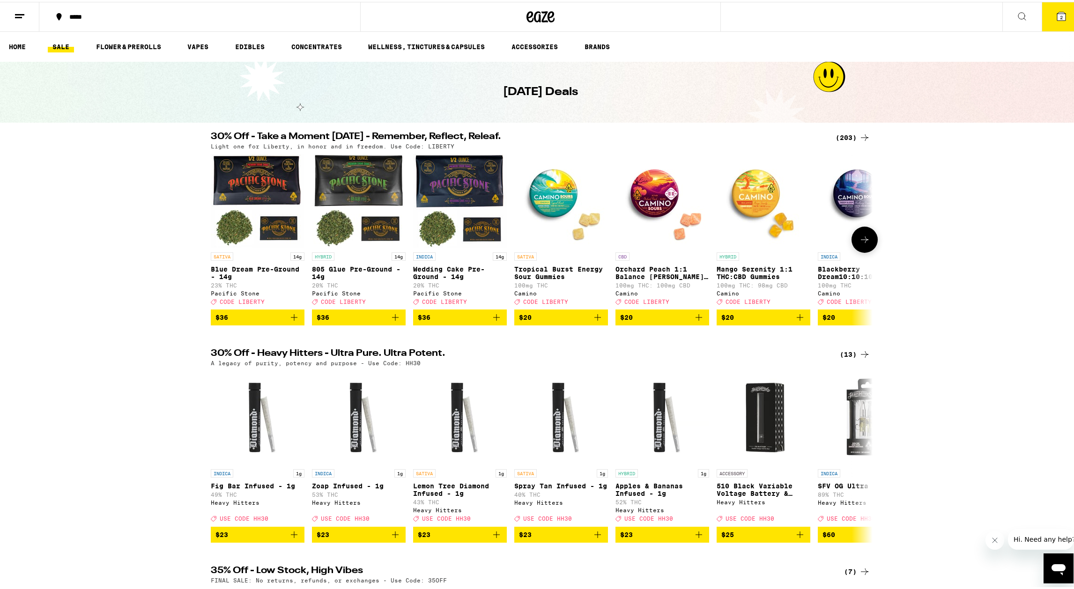
click at [216, 238] on button at bounding box center [216, 238] width 0 height 0
click at [276, 189] on img "Open page for Blue Dream Pre-Ground - 14g from Pacific Stone" at bounding box center [258, 199] width 94 height 94
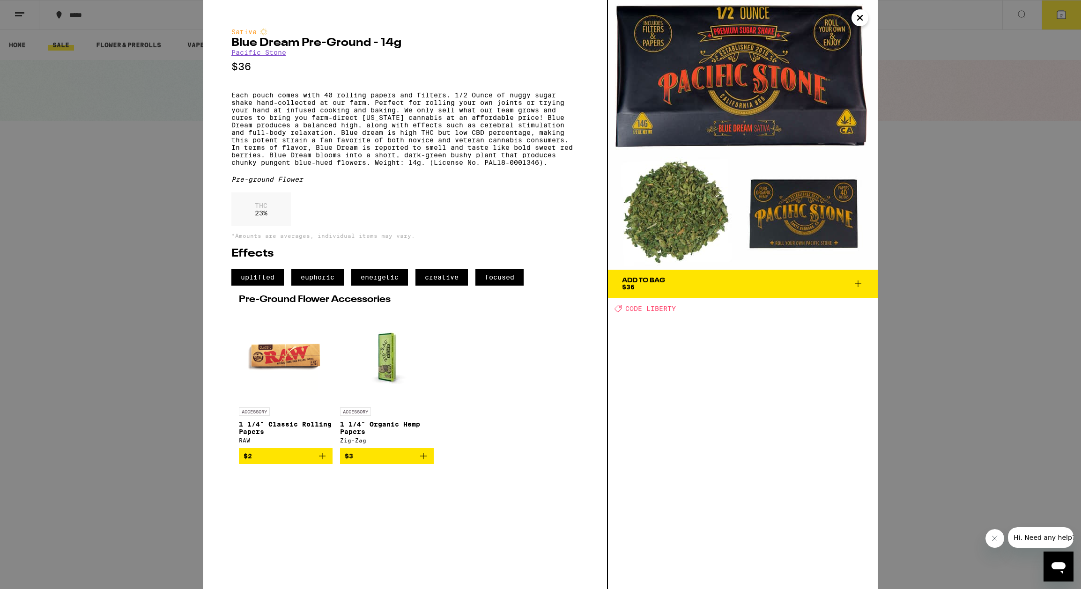
click at [859, 19] on icon "Close" at bounding box center [860, 17] width 5 height 5
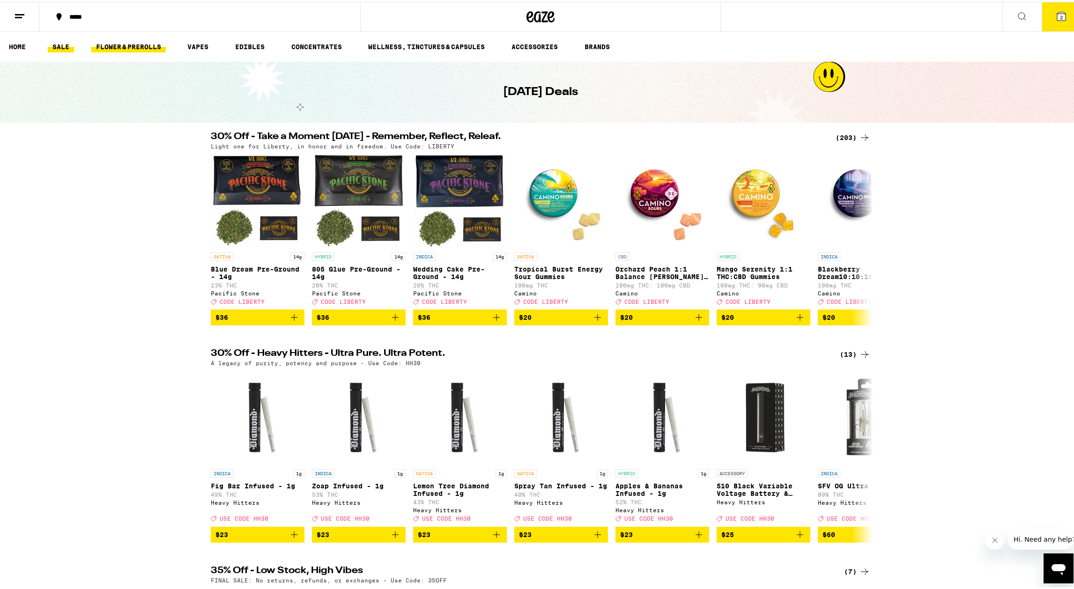
click at [129, 44] on link "FLOWER & PREROLLS" at bounding box center [128, 44] width 74 height 11
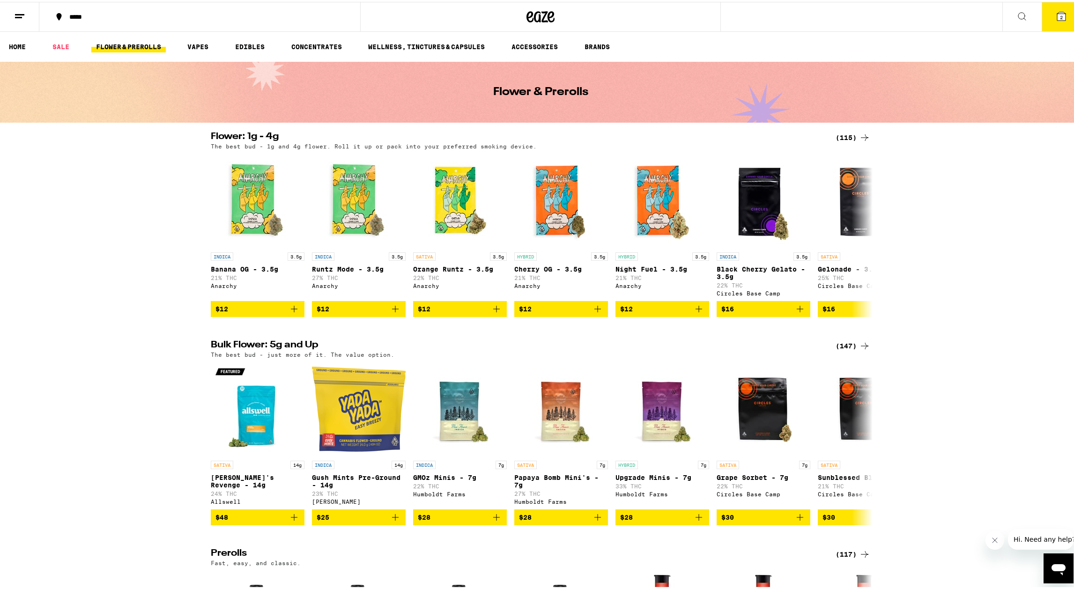
click at [21, 13] on line at bounding box center [19, 13] width 9 height 0
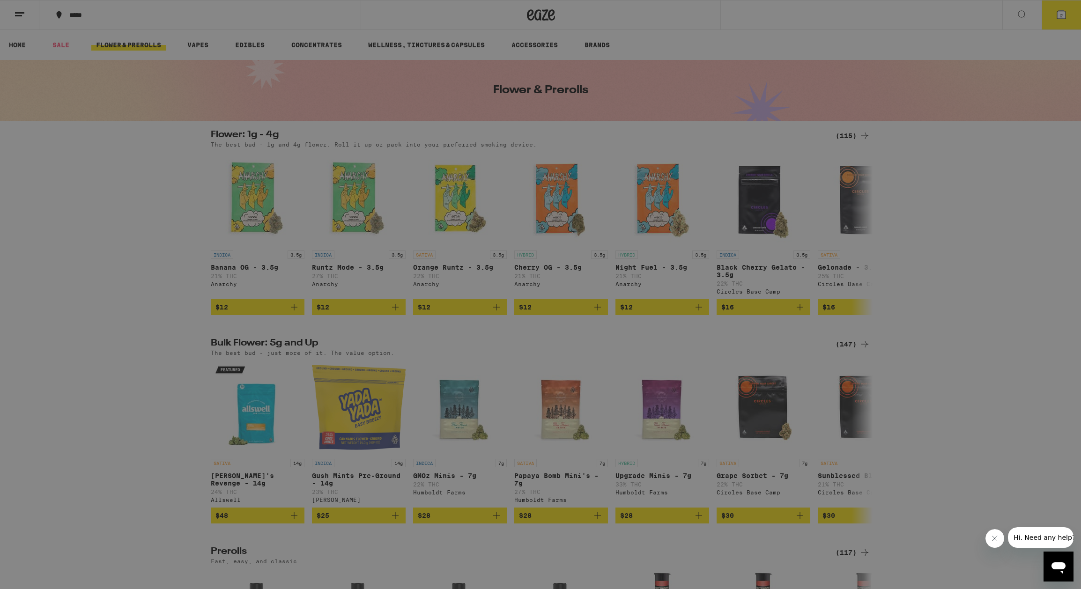
click at [128, 102] on div "Flower & Prerolls" at bounding box center [92, 102] width 88 height 11
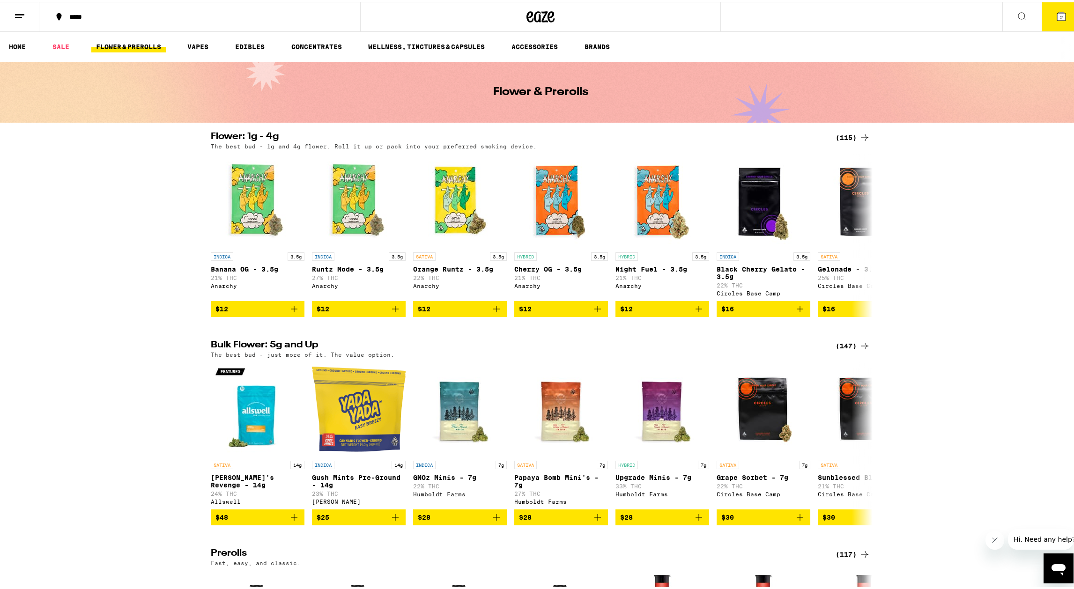
click at [18, 13] on line at bounding box center [19, 13] width 9 height 0
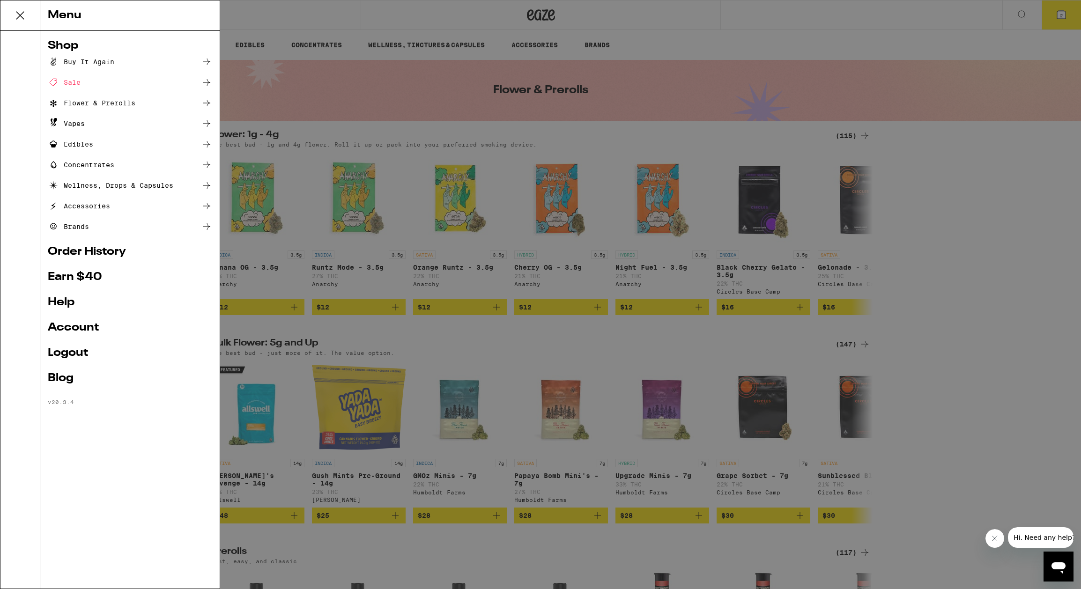
click at [104, 60] on div "Buy It Again" at bounding box center [81, 61] width 67 height 11
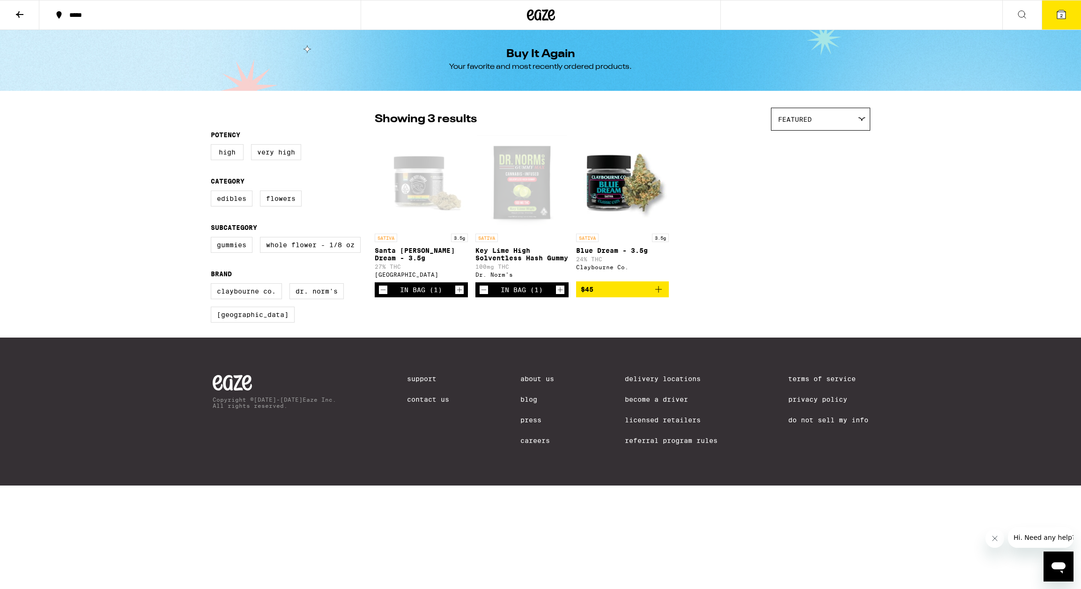
click at [528, 197] on div "Open page for Key Lime High Solventless Hash Gummy from Dr. Norm's" at bounding box center [522, 182] width 90 height 94
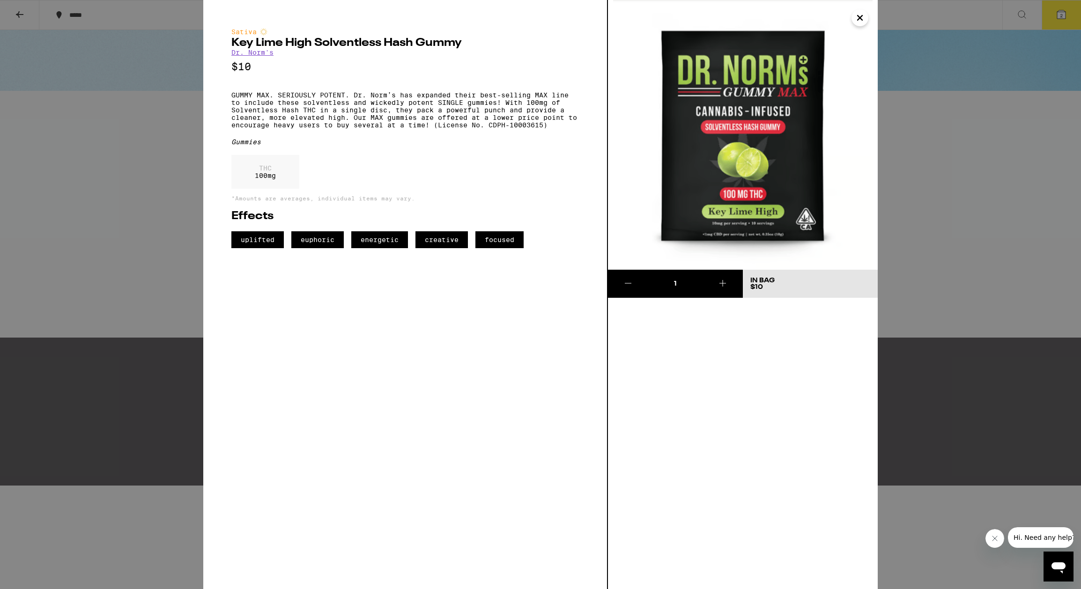
click at [15, 7] on div "Sativa Key Lime High Solventless Hash Gummy Dr. Norm's $10 GUMMY MAX. SERIOUSLY…" at bounding box center [540, 294] width 1081 height 589
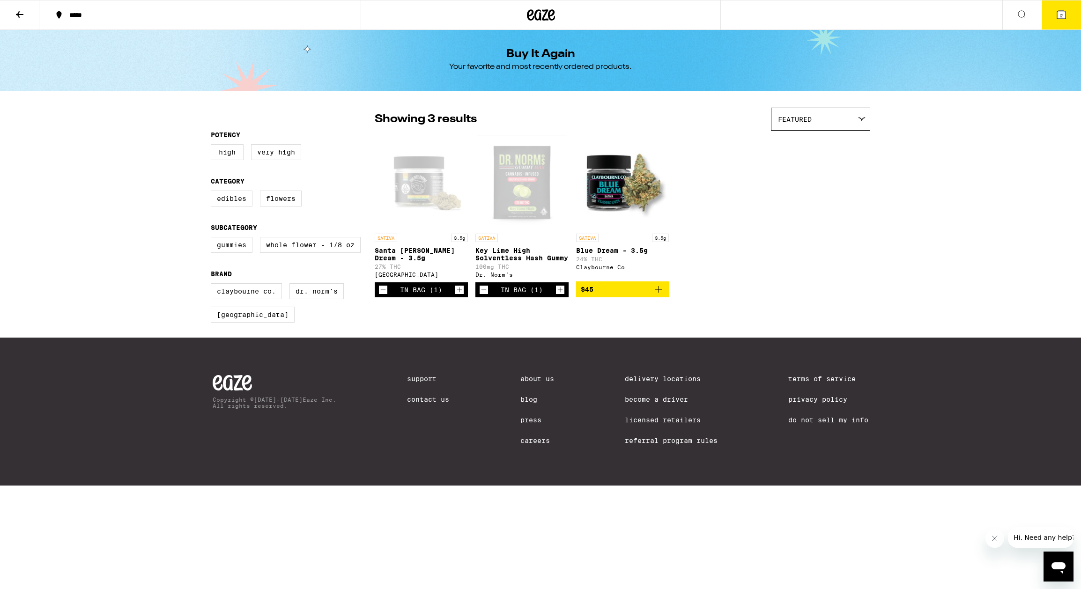
click at [20, 12] on icon at bounding box center [19, 14] width 11 height 11
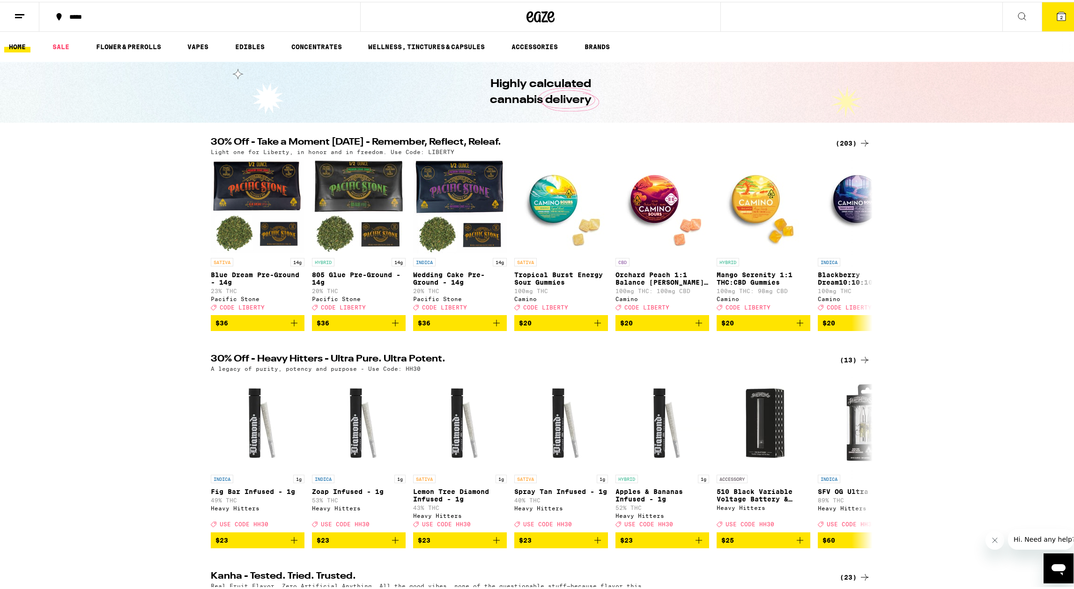
click at [15, 15] on line at bounding box center [18, 15] width 7 height 0
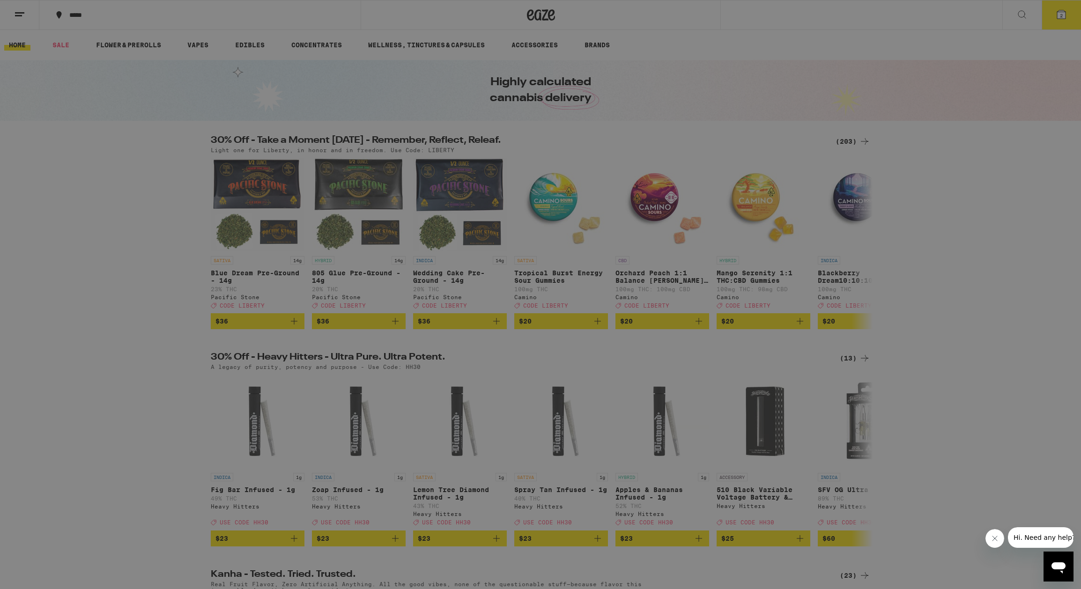
click at [20, 15] on icon at bounding box center [20, 15] width 19 height 19
